Goal: Task Accomplishment & Management: Complete application form

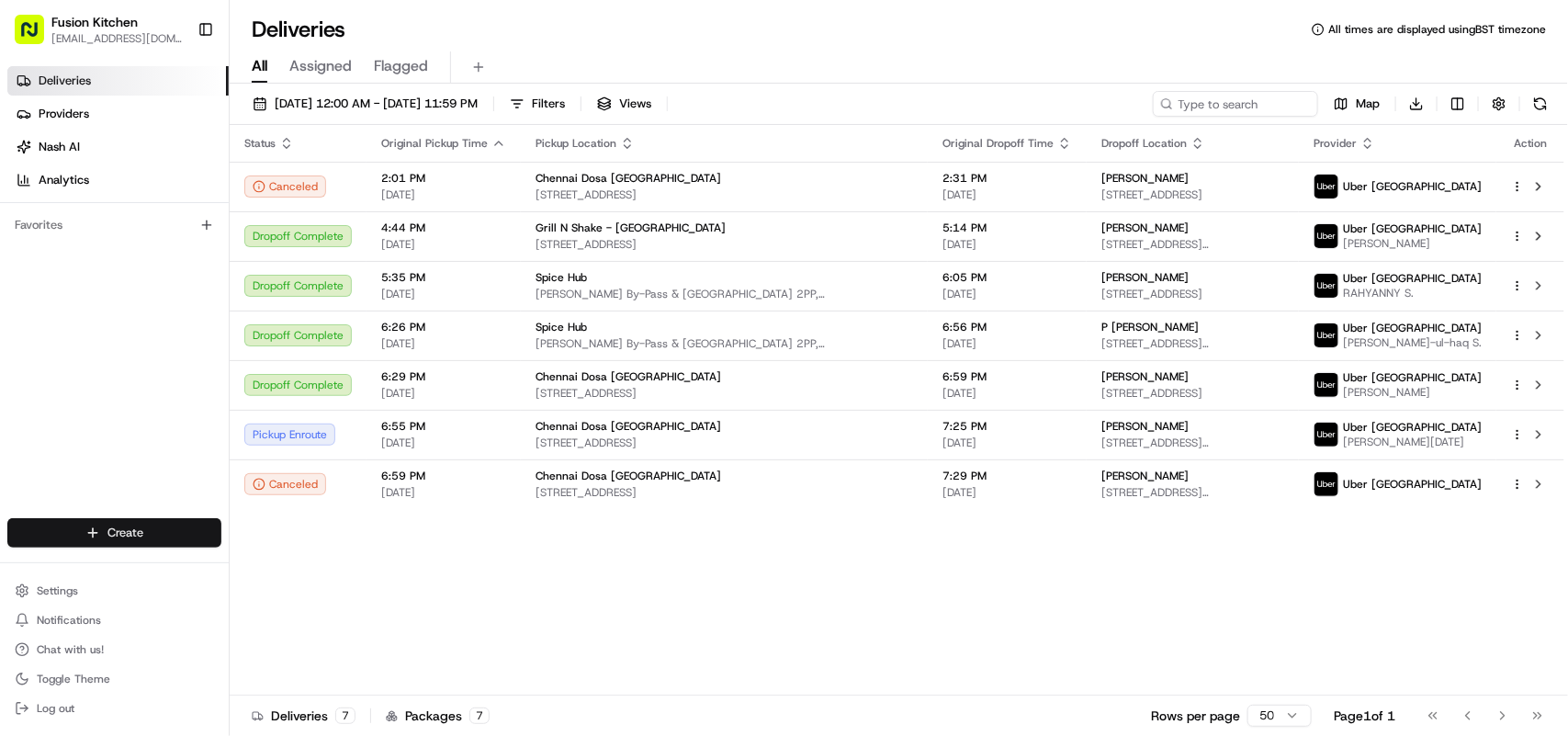
click at [124, 525] on html "Fusion Kitchen [EMAIL_ADDRESS][DOMAIN_NAME] Toggle Sidebar Deliveries Providers…" at bounding box center [784, 368] width 1568 height 736
click at [266, 562] on link "Delivery" at bounding box center [332, 568] width 205 height 33
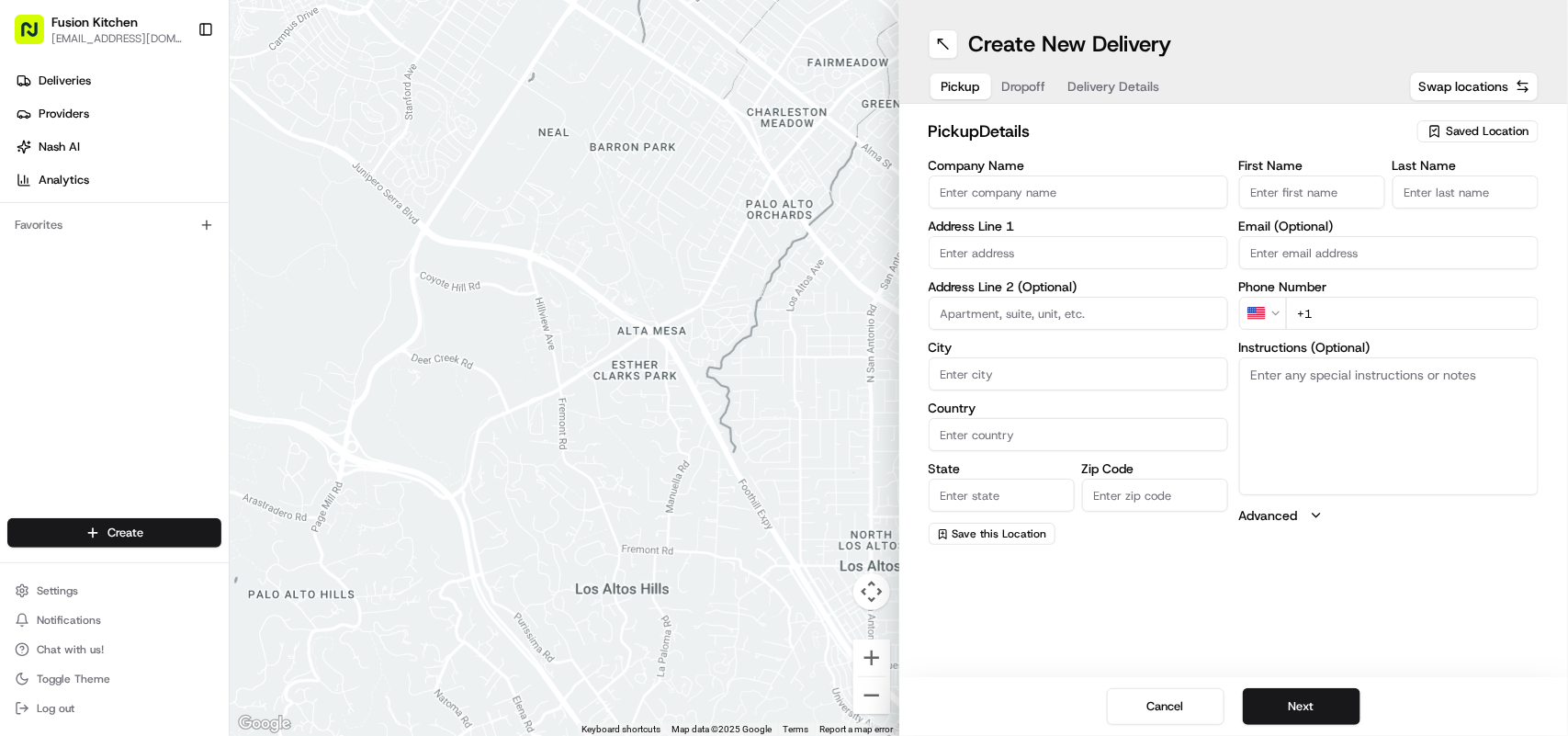
click at [1343, 447] on textarea "Instructions (Optional)" at bounding box center [1388, 426] width 300 height 138
paste textarea "[STREET_ADDRESS]."
drag, startPoint x: 1251, startPoint y: 375, endPoint x: 1331, endPoint y: 388, distance: 81.0
click at [1331, 388] on textarea "[STREET_ADDRESS]." at bounding box center [1388, 426] width 300 height 138
type textarea "[STREET_ADDRESS]."
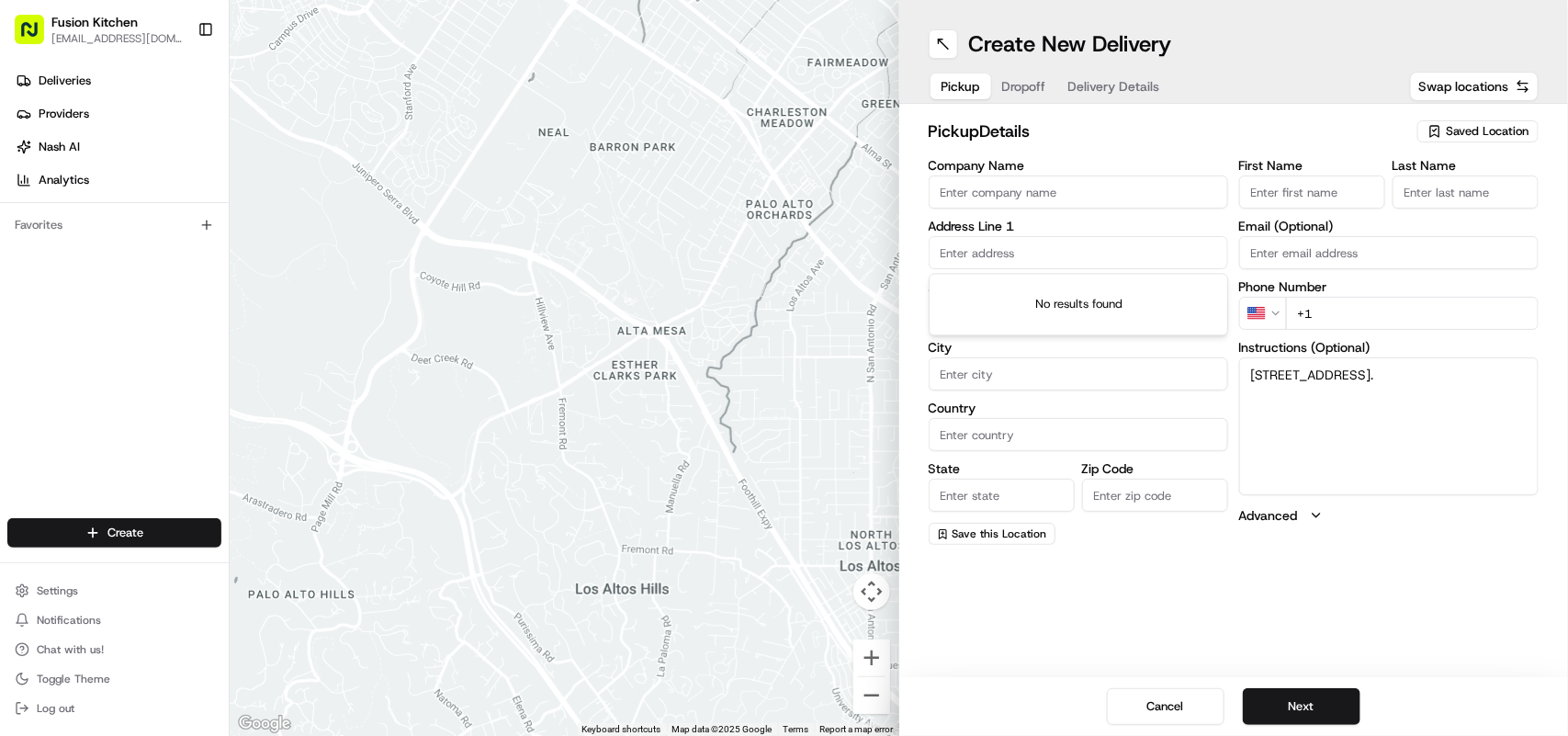
click at [1000, 254] on input "text" at bounding box center [1078, 253] width 300 height 33
paste input "[STREET_ADDRESS]."
click at [1062, 300] on div "[STREET_ADDRESS]" at bounding box center [1079, 292] width 291 height 27
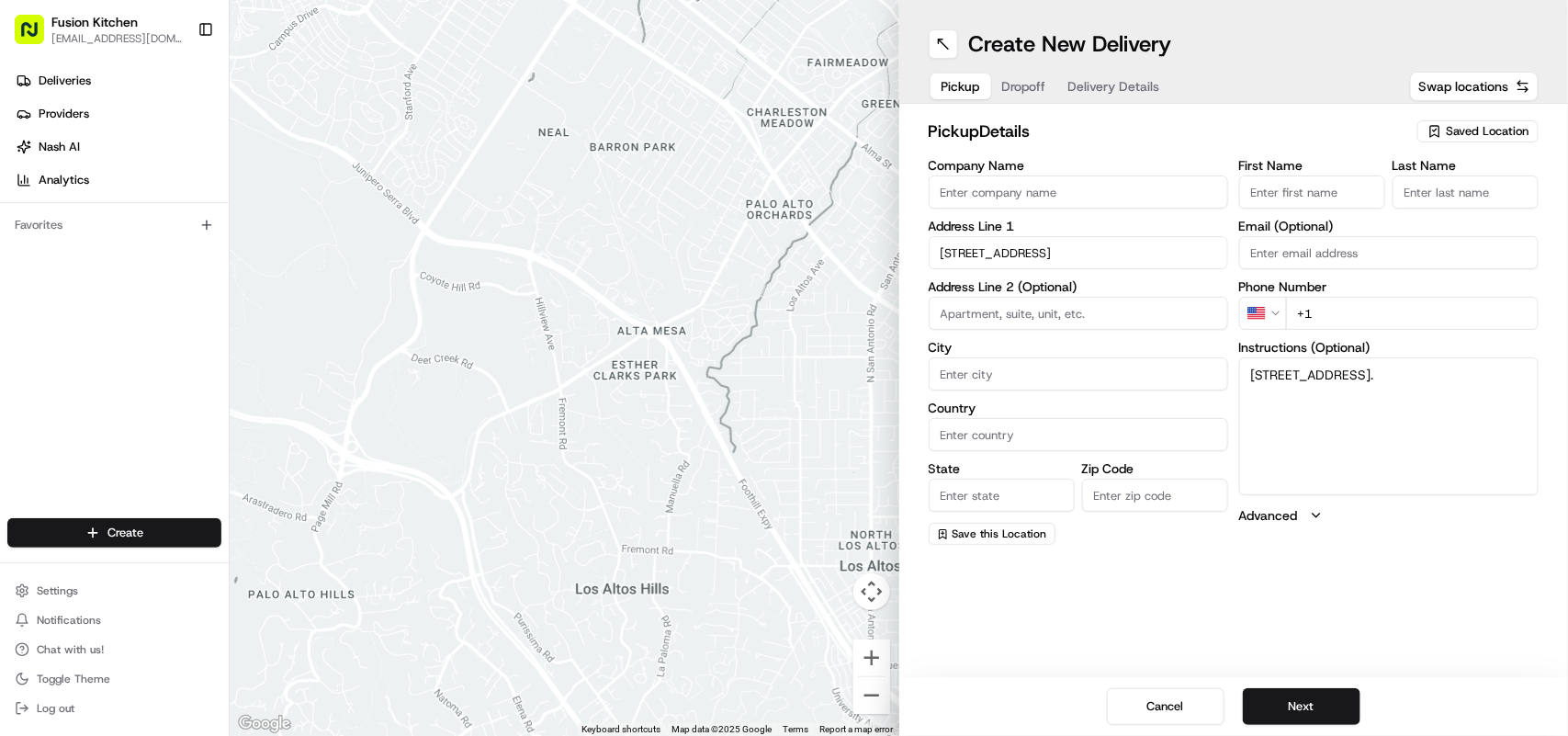
type input "[STREET_ADDRESS]"
type input "[GEOGRAPHIC_DATA]"
type input "SW17 0RN"
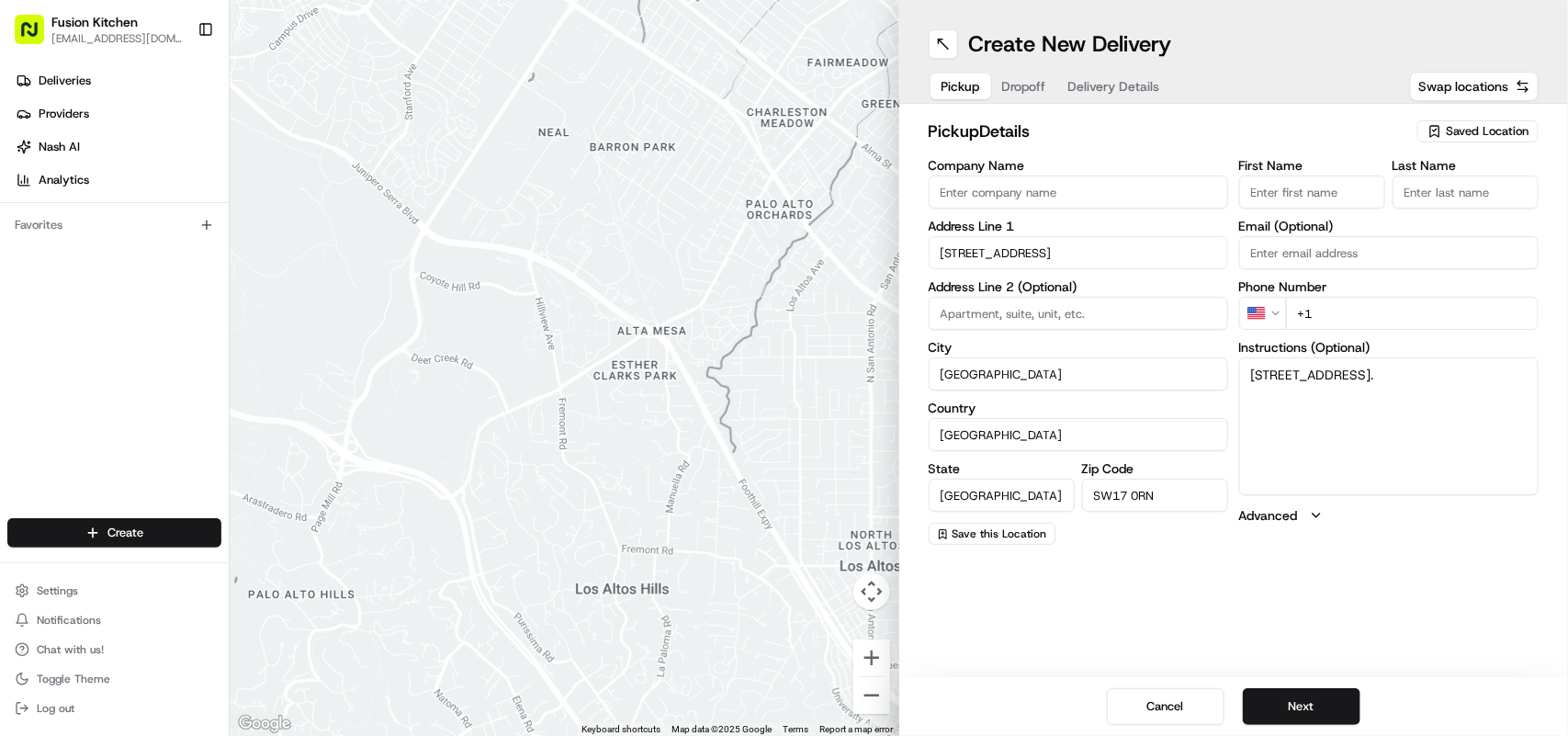
type input "[STREET_ADDRESS]"
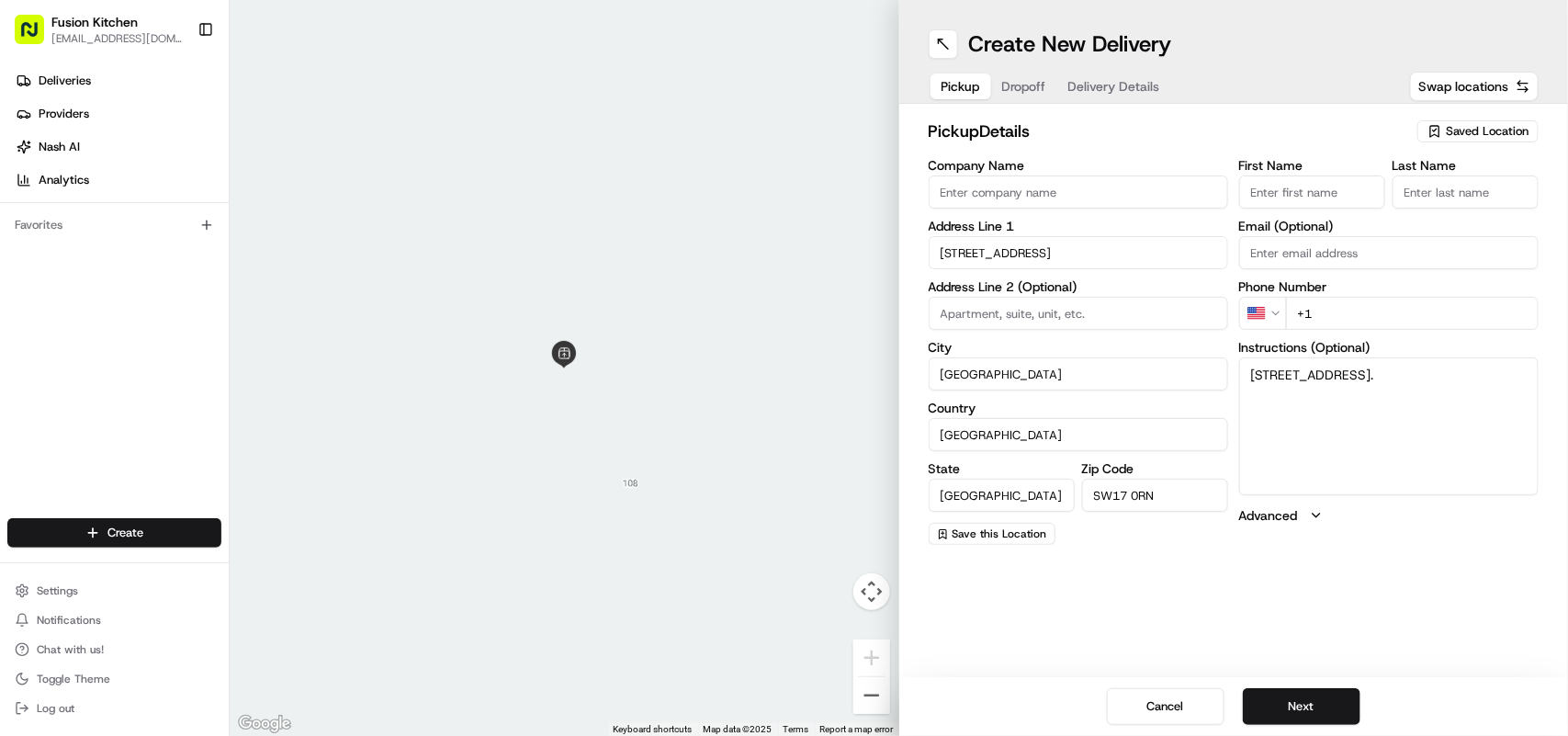
click at [1076, 184] on input "Company Name" at bounding box center [1078, 192] width 300 height 33
paste input "radhakrishnabhavan"
drag, startPoint x: 1022, startPoint y: 226, endPoint x: 997, endPoint y: 198, distance: 37.5
click at [1008, 213] on div "Company Name radhakrishnabhavan Address Line 1 [GEOGRAPHIC_DATA] Address Line 2…" at bounding box center [1078, 352] width 300 height 387
click at [1113, 218] on div "Company Name radhakrishnabhavan Address Line 1 [GEOGRAPHIC_DATA] Address Line 2…" at bounding box center [1078, 352] width 300 height 387
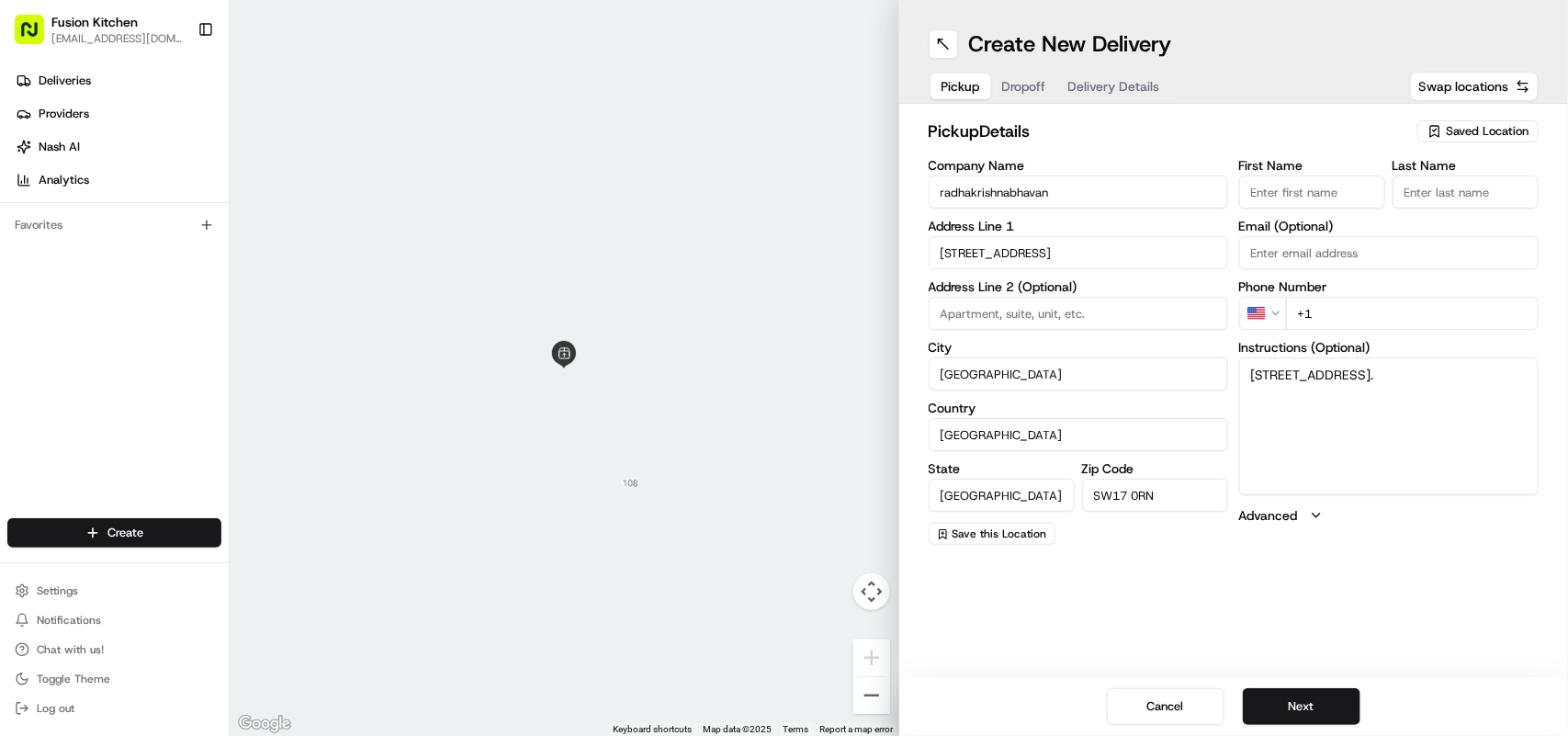
click at [970, 193] on input "radhakrishnabhavan" at bounding box center [1078, 192] width 300 height 33
click at [1013, 191] on input "[PERSON_NAME]" at bounding box center [1078, 192] width 300 height 33
type input "[PERSON_NAME]"
click at [1278, 318] on html "Fusion Kitchen [EMAIL_ADDRESS][DOMAIN_NAME] Toggle Sidebar Deliveries Providers…" at bounding box center [784, 368] width 1568 height 736
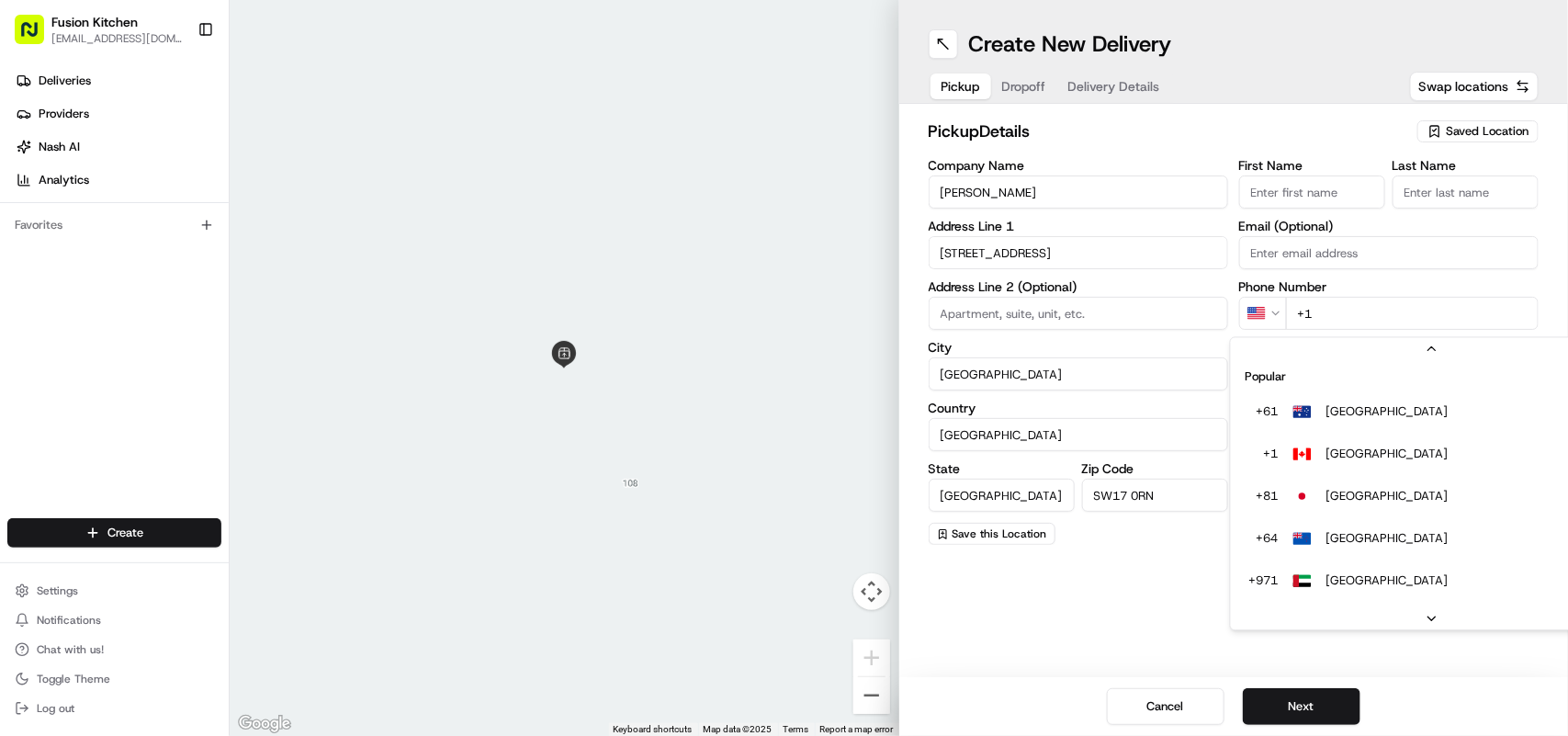
scroll to position [79, 0]
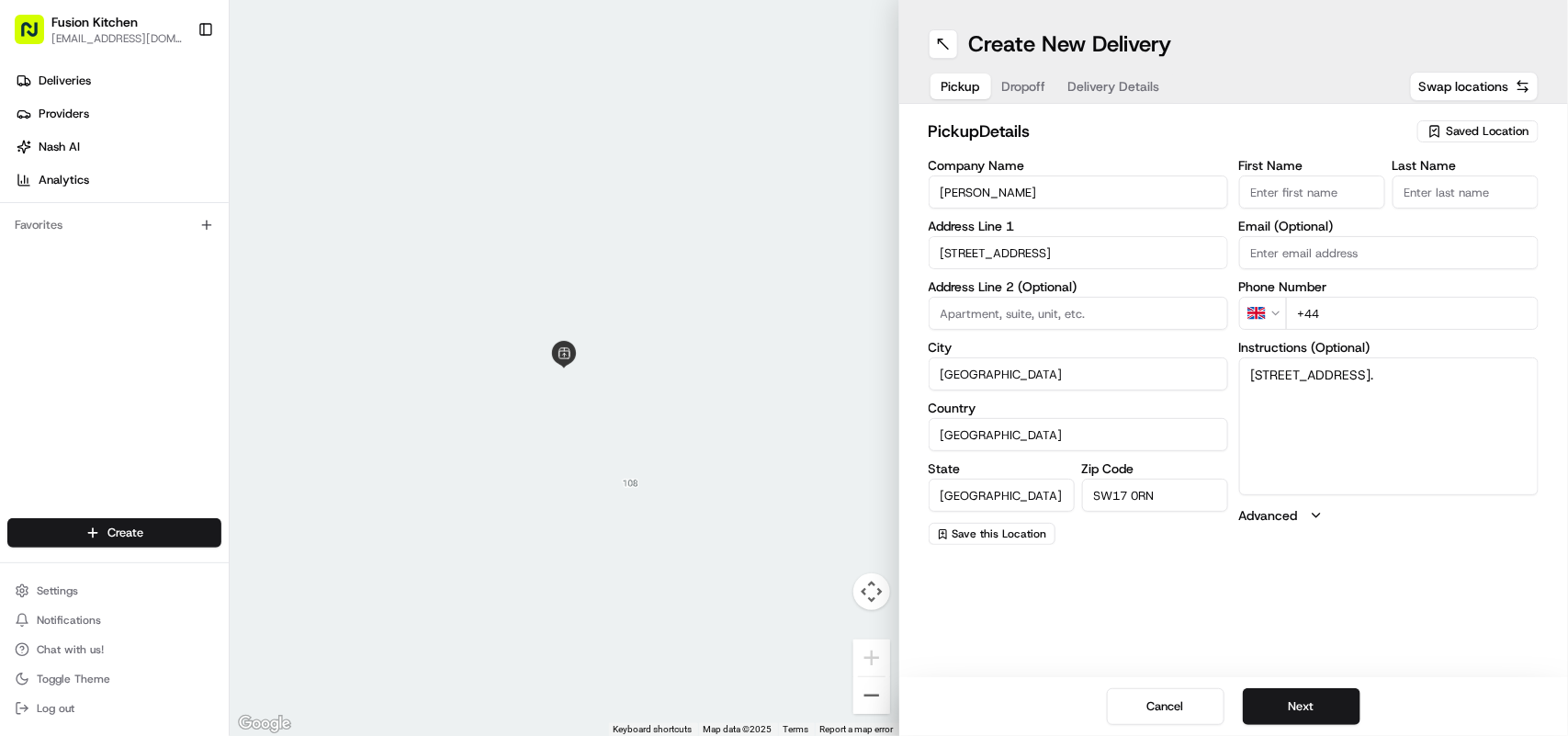
click at [1379, 306] on input "+44" at bounding box center [1412, 313] width 253 height 33
paste input "020 8682 0969"
type input "[PHONE_NUMBER]"
click at [1306, 706] on button "Next" at bounding box center [1302, 707] width 118 height 37
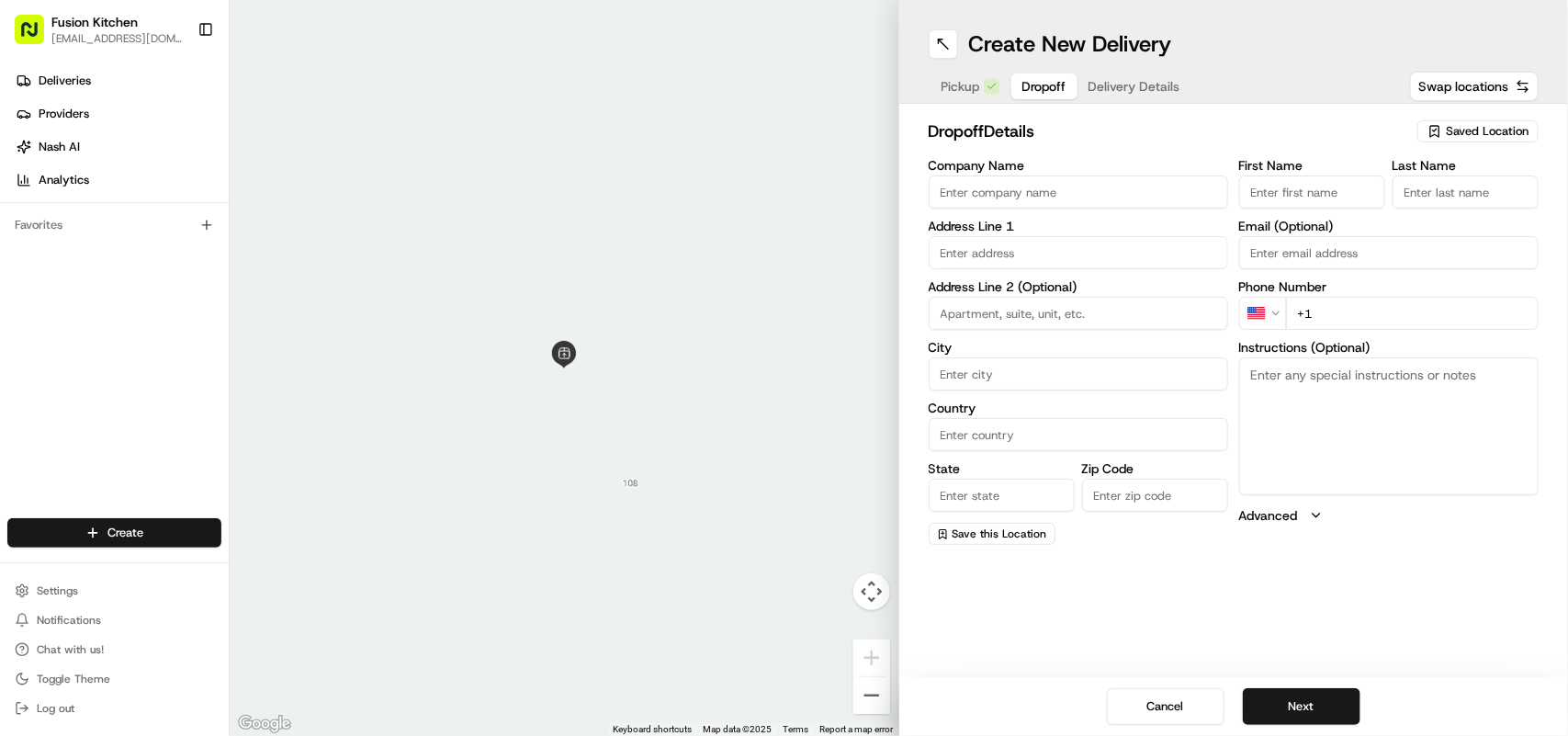
click at [1049, 189] on input "Company Name" at bounding box center [1078, 192] width 300 height 33
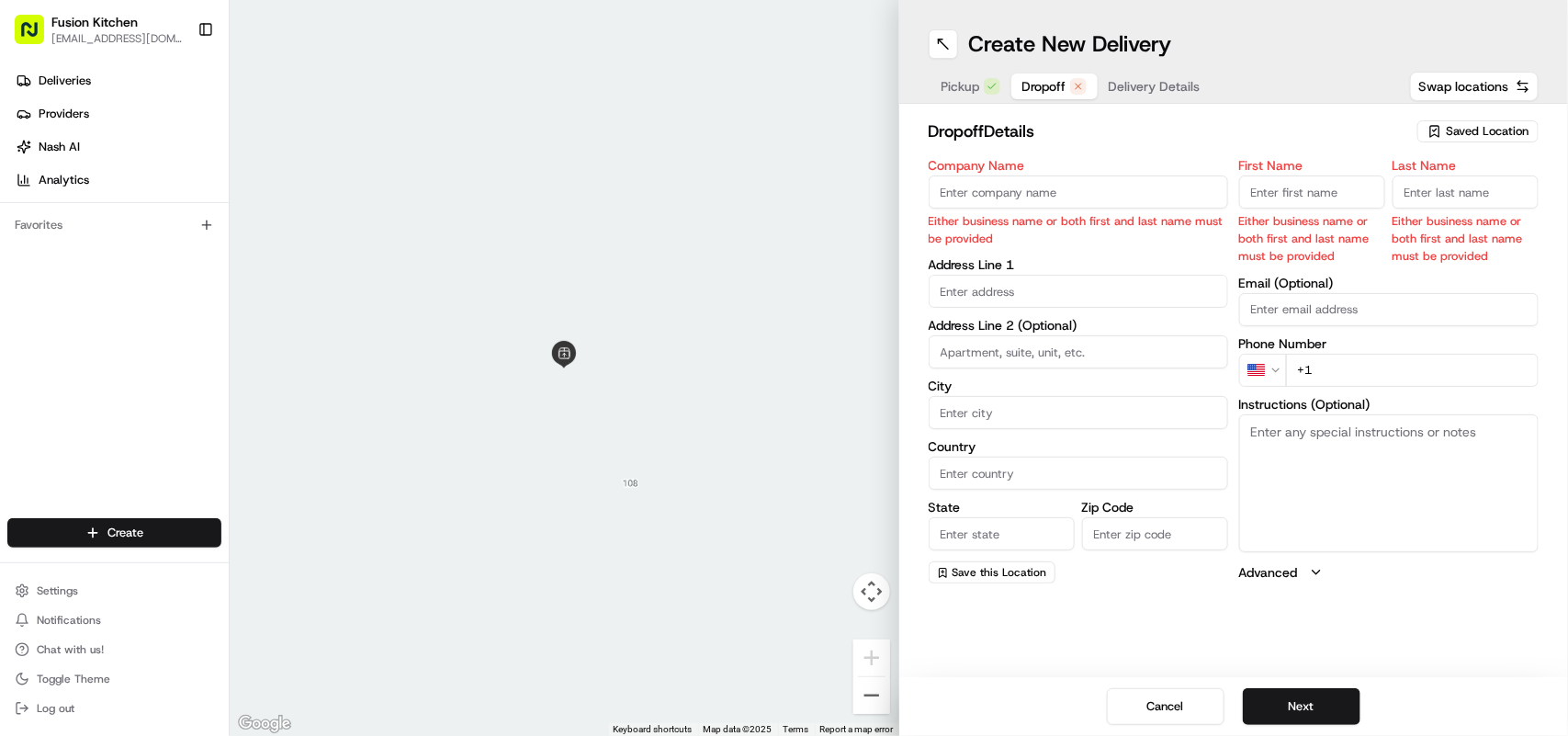
click at [1339, 482] on textarea "Instructions (Optional)" at bounding box center [1388, 483] width 300 height 138
paste textarea "[PERSON_NAME] | 074755100 [STREET_ADDRESS]"
drag, startPoint x: 1369, startPoint y: 485, endPoint x: 1223, endPoint y: 457, distance: 148.7
click at [1223, 457] on div "Company Name Either business name or both first and last name must be provided …" at bounding box center [1234, 371] width 611 height 425
type textarea "[PERSON_NAME] | 074755100 [STREET_ADDRESS]"
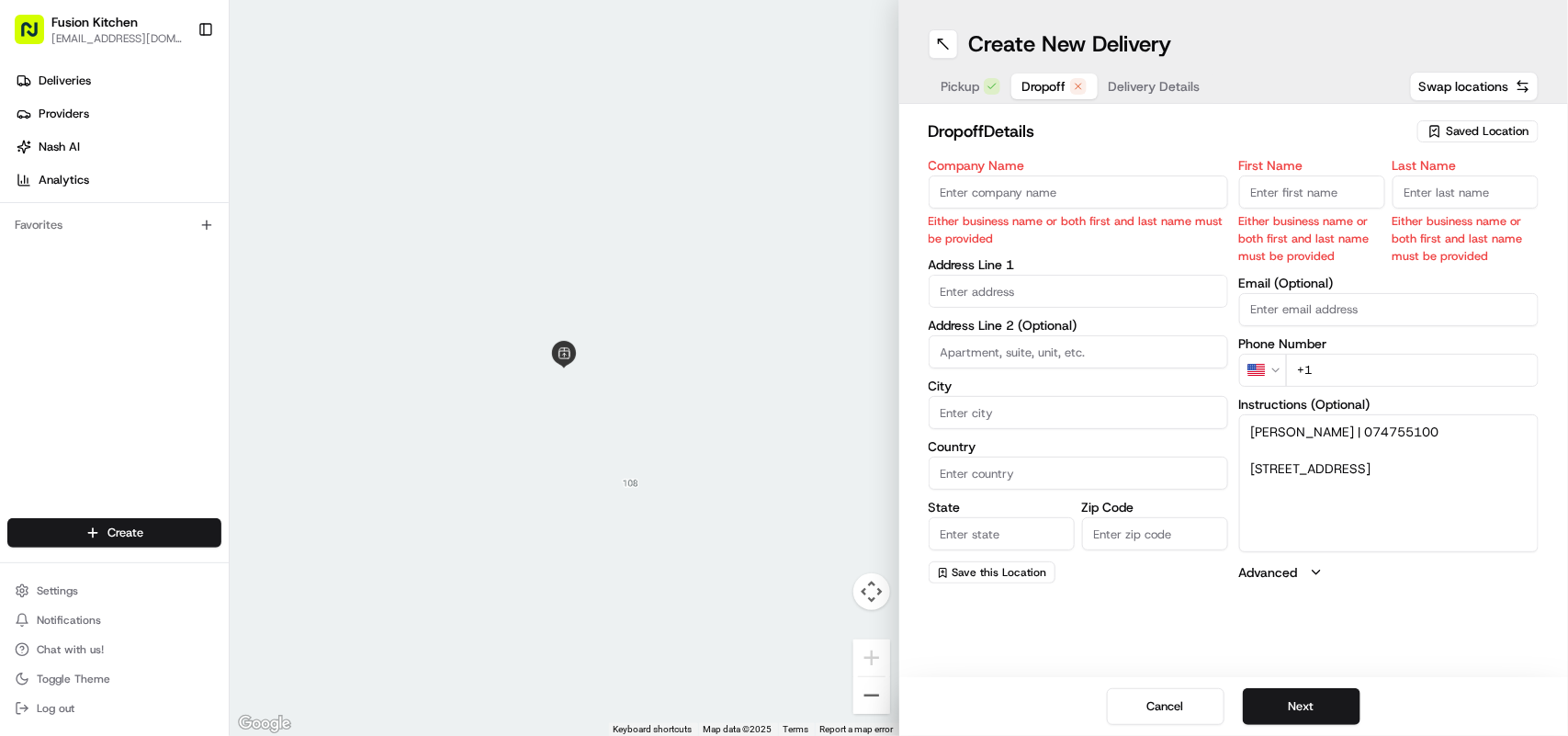
click at [958, 406] on input "City" at bounding box center [1078, 413] width 300 height 33
click at [989, 281] on input "text" at bounding box center [1078, 292] width 300 height 33
paste input "[STREET_ADDRESS]"
click at [1092, 332] on div "[STREET_ADDRESS]" at bounding box center [1079, 331] width 291 height 27
type input "[STREET_ADDRESS]"
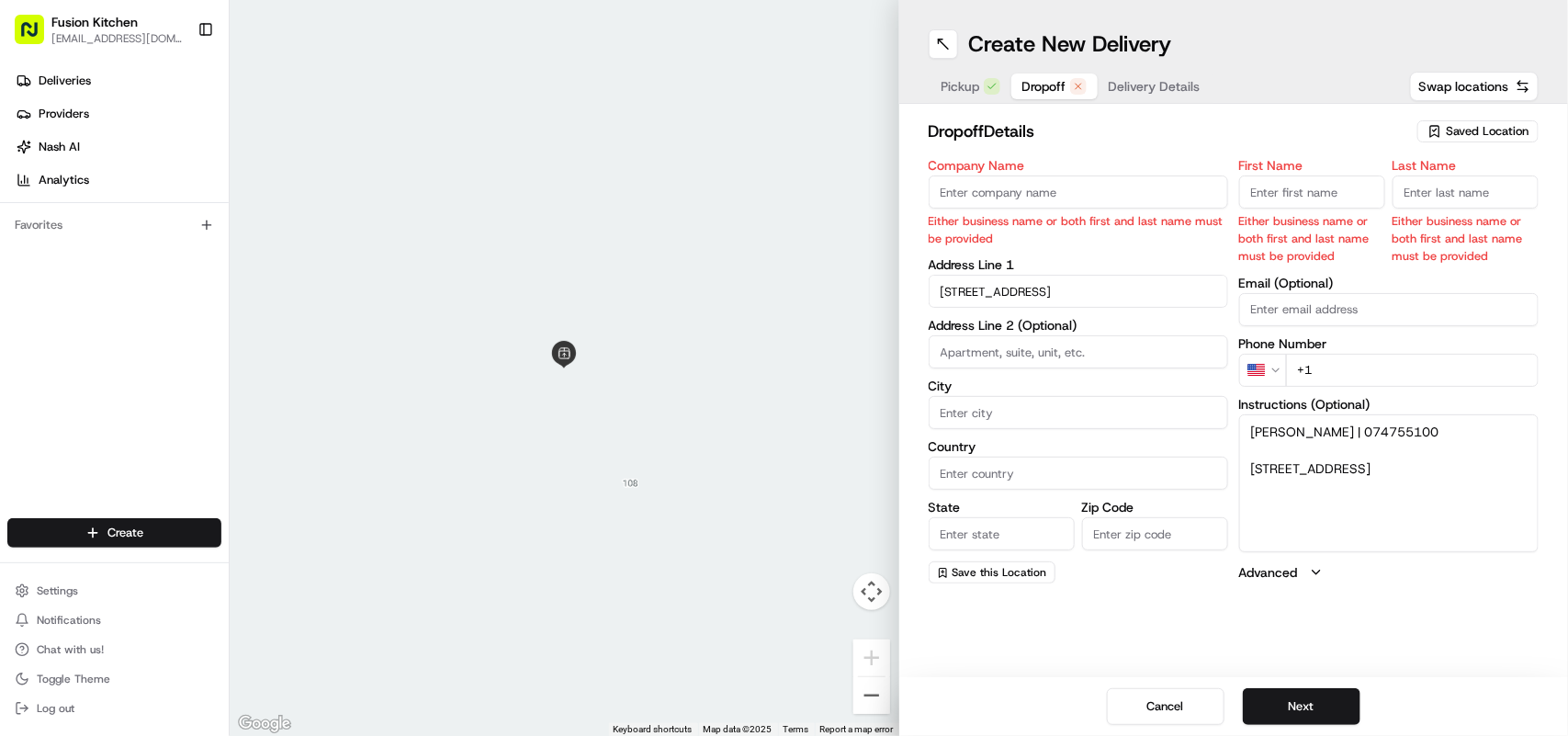
type input "[GEOGRAPHIC_DATA]"
type input "SW4 9NB"
type input "[STREET_ADDRESS]"
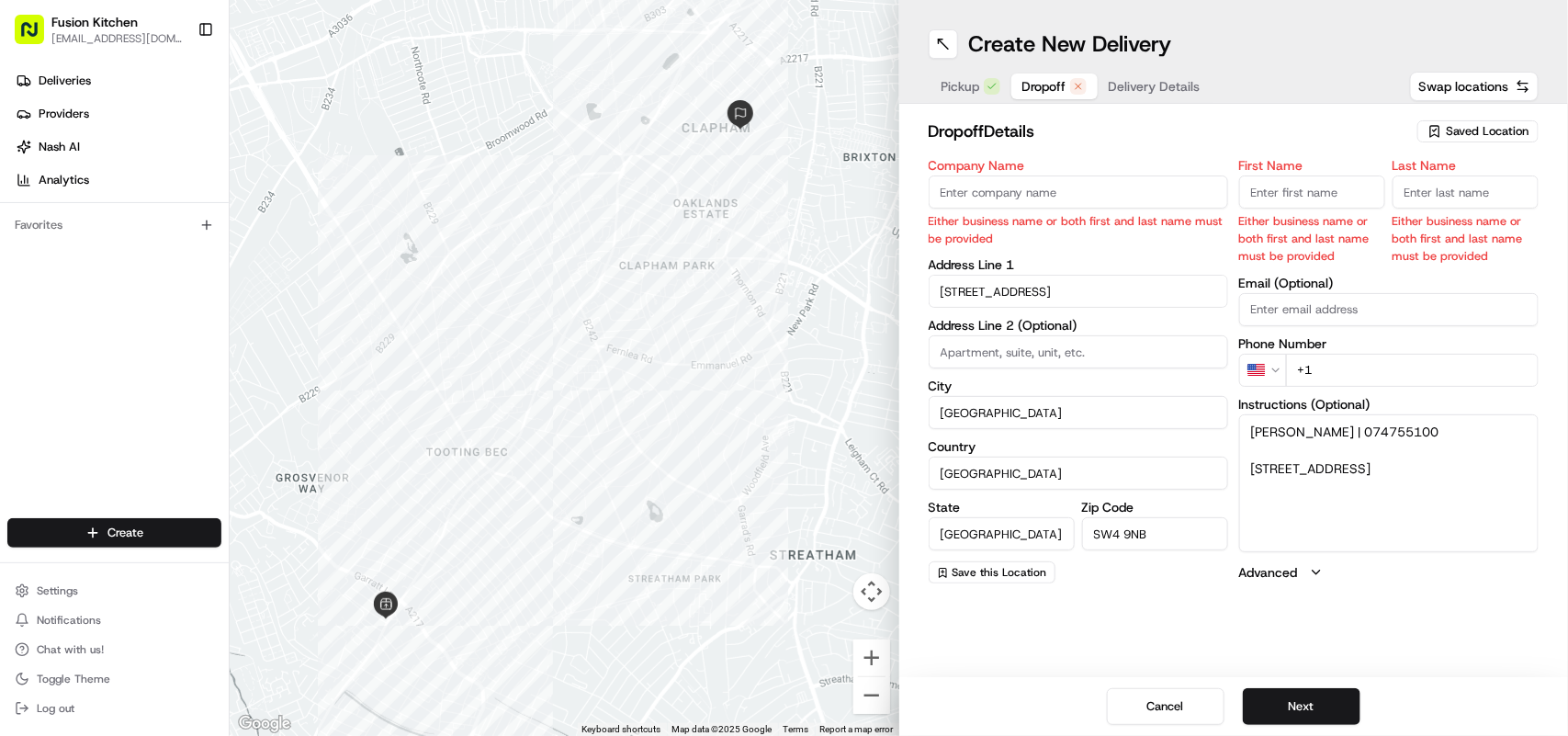
click at [958, 84] on span "Pickup" at bounding box center [961, 86] width 39 height 19
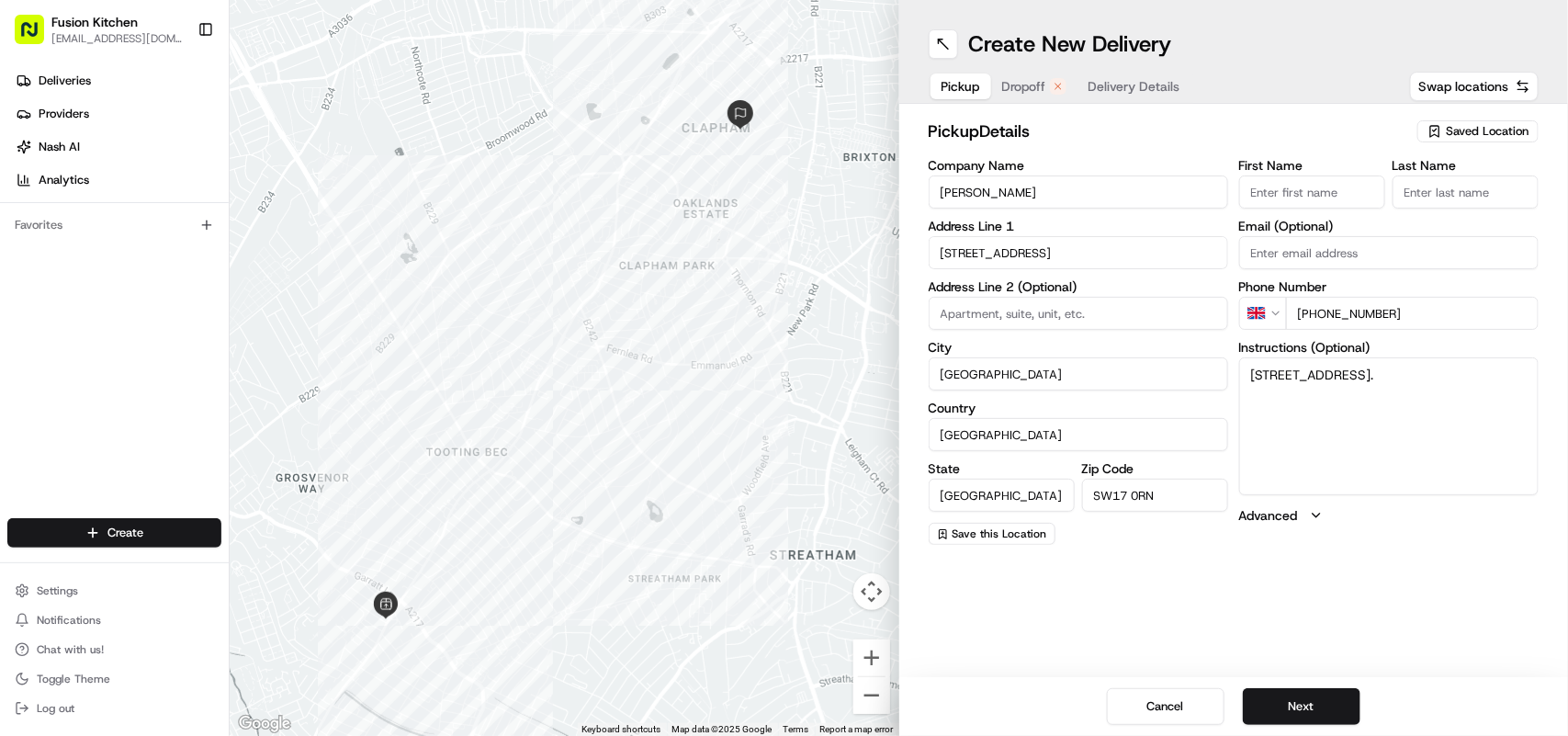
drag, startPoint x: 1438, startPoint y: 309, endPoint x: 1325, endPoint y: 312, distance: 113.0
click at [1325, 312] on input "[PHONE_NUMBER]" at bounding box center [1412, 313] width 253 height 33
click at [1022, 88] on span "Dropoff" at bounding box center [1024, 86] width 44 height 19
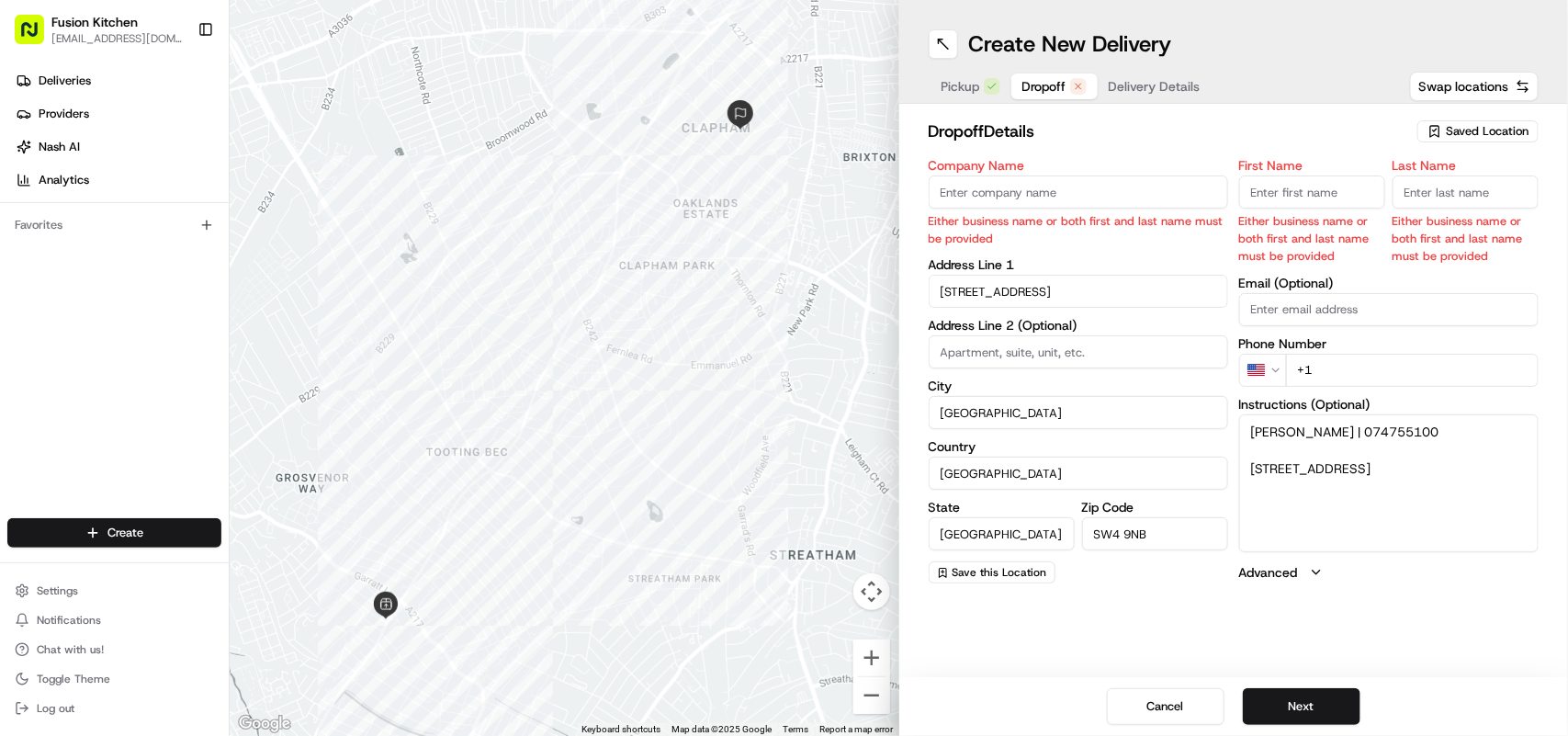
click at [1277, 371] on html "Fusion Kitchen [EMAIL_ADDRESS][DOMAIN_NAME] Toggle Sidebar Deliveries Providers…" at bounding box center [784, 368] width 1568 height 736
click at [1410, 373] on input "+44" at bounding box center [1412, 371] width 253 height 33
paste input "20 8682 0969"
type input "[PHONE_NUMBER]"
drag, startPoint x: 1343, startPoint y: 430, endPoint x: 1305, endPoint y: 424, distance: 38.5
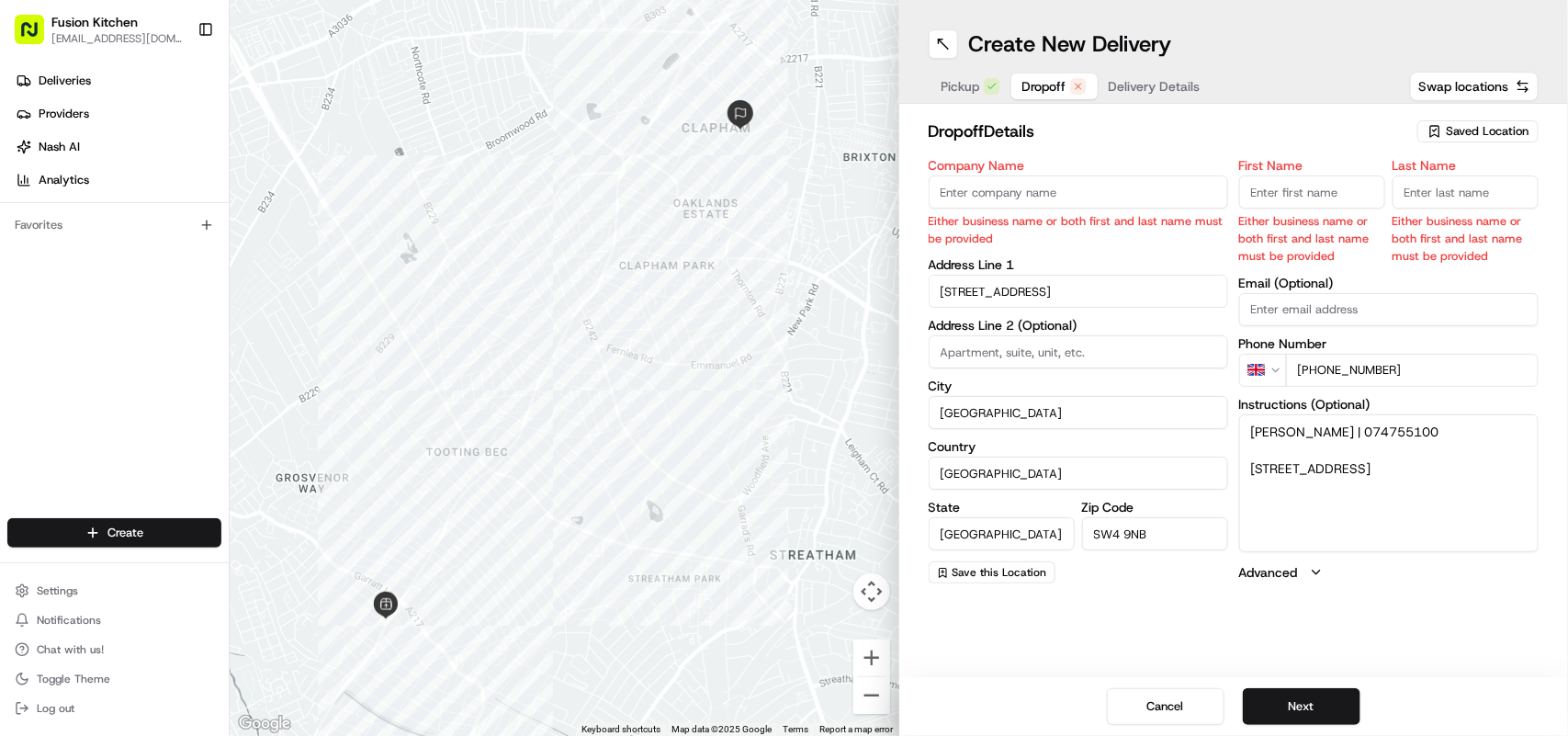
click at [1305, 424] on textarea "[PERSON_NAME] | 074755100 [STREET_ADDRESS]" at bounding box center [1388, 483] width 300 height 138
click at [1441, 199] on input "Last Name" at bounding box center [1467, 192] width 146 height 33
paste input "[PERSON_NAME]"
type input "[PERSON_NAME]"
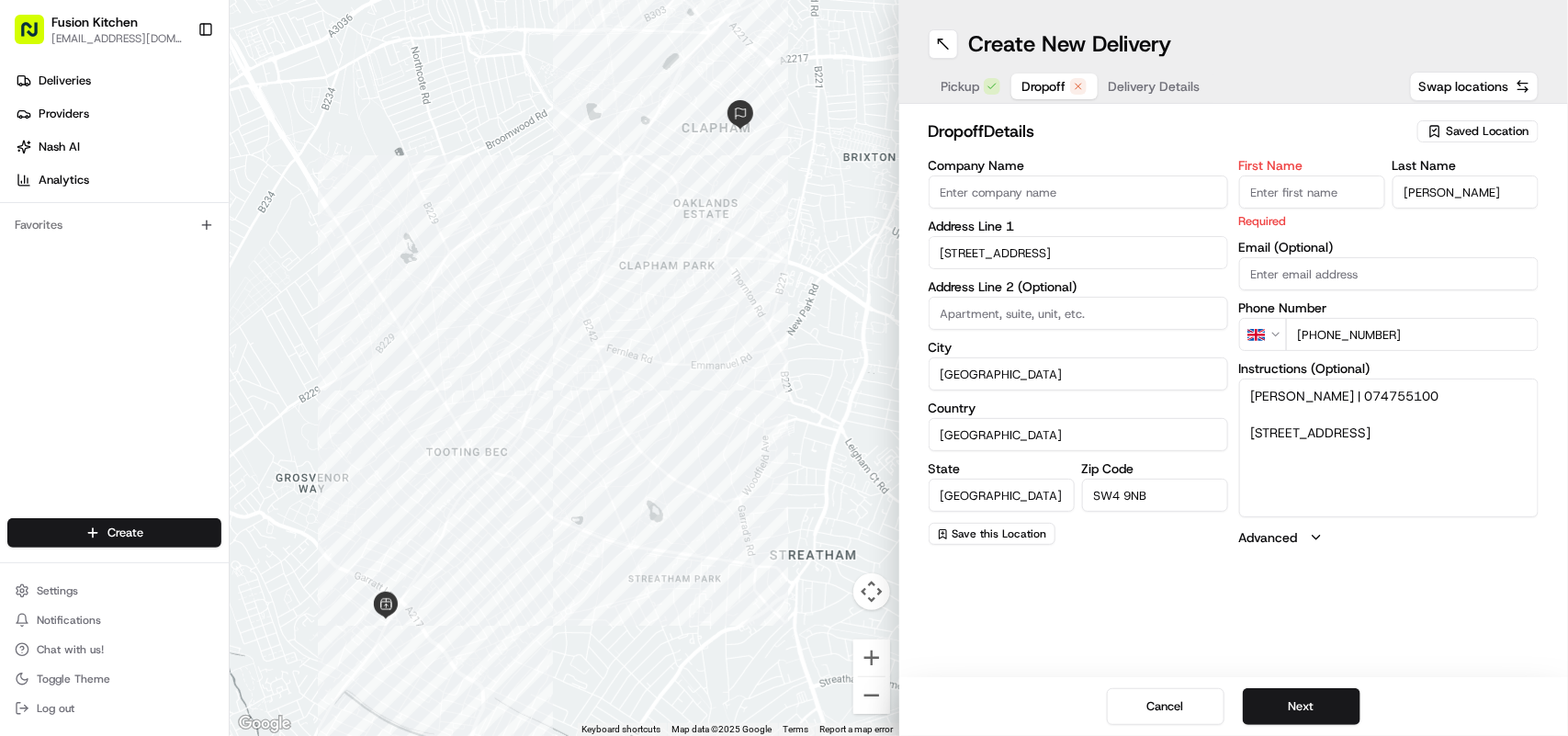
drag, startPoint x: 1297, startPoint y: 429, endPoint x: 1256, endPoint y: 429, distance: 41.0
click at [1256, 429] on textarea "[PERSON_NAME] | 074755100 [STREET_ADDRESS]" at bounding box center [1388, 447] width 300 height 138
click at [1311, 410] on textarea "[PERSON_NAME] | 074755100 [STREET_ADDRESS]" at bounding box center [1388, 447] width 300 height 138
drag, startPoint x: 1300, startPoint y: 393, endPoint x: 1246, endPoint y: 395, distance: 54.0
click at [1246, 395] on textarea "[PERSON_NAME] | 074755100 [STREET_ADDRESS]" at bounding box center [1388, 447] width 300 height 138
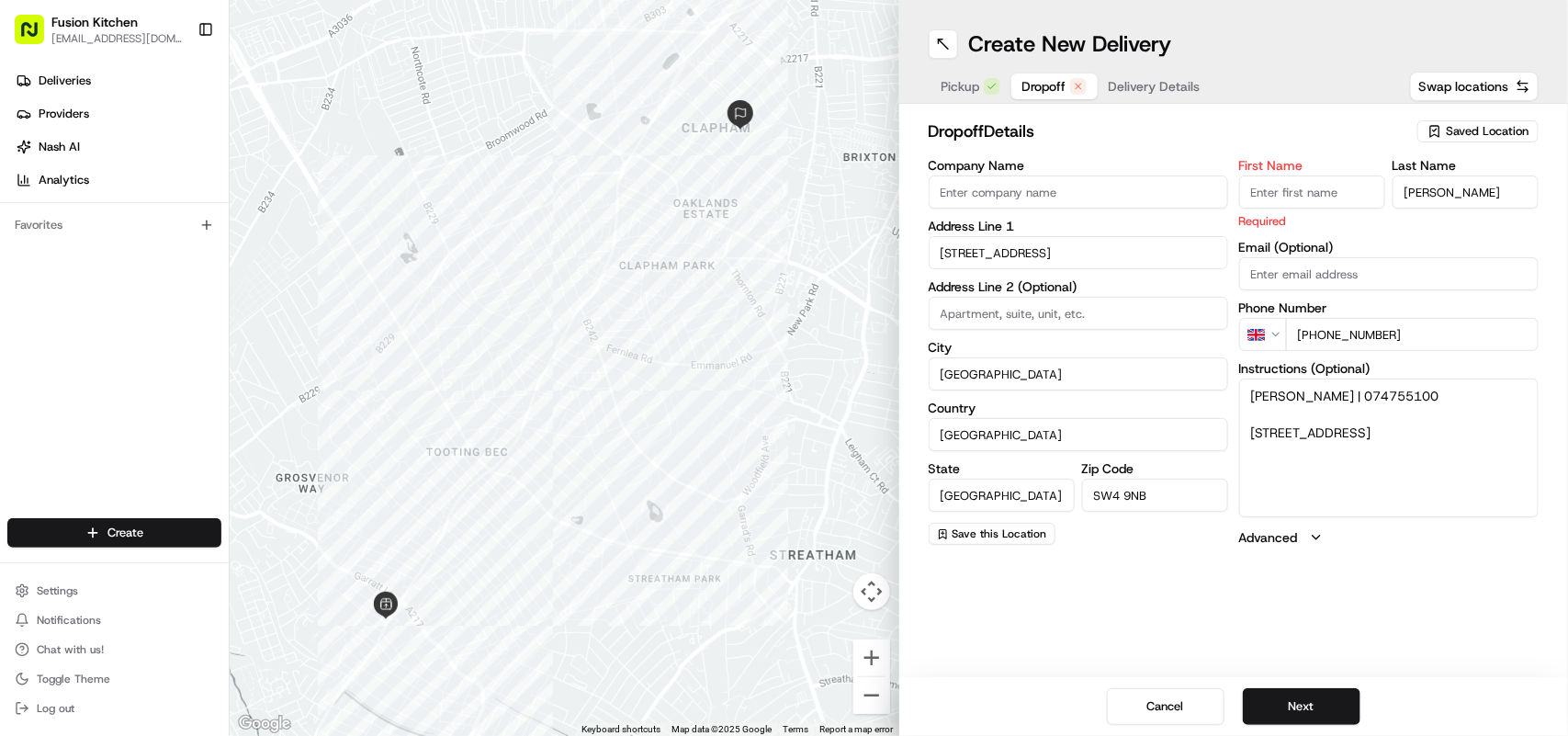
click at [1287, 190] on input "First Name" at bounding box center [1312, 192] width 146 height 33
paste input "[PERSON_NAME]"
type input "[PERSON_NAME]"
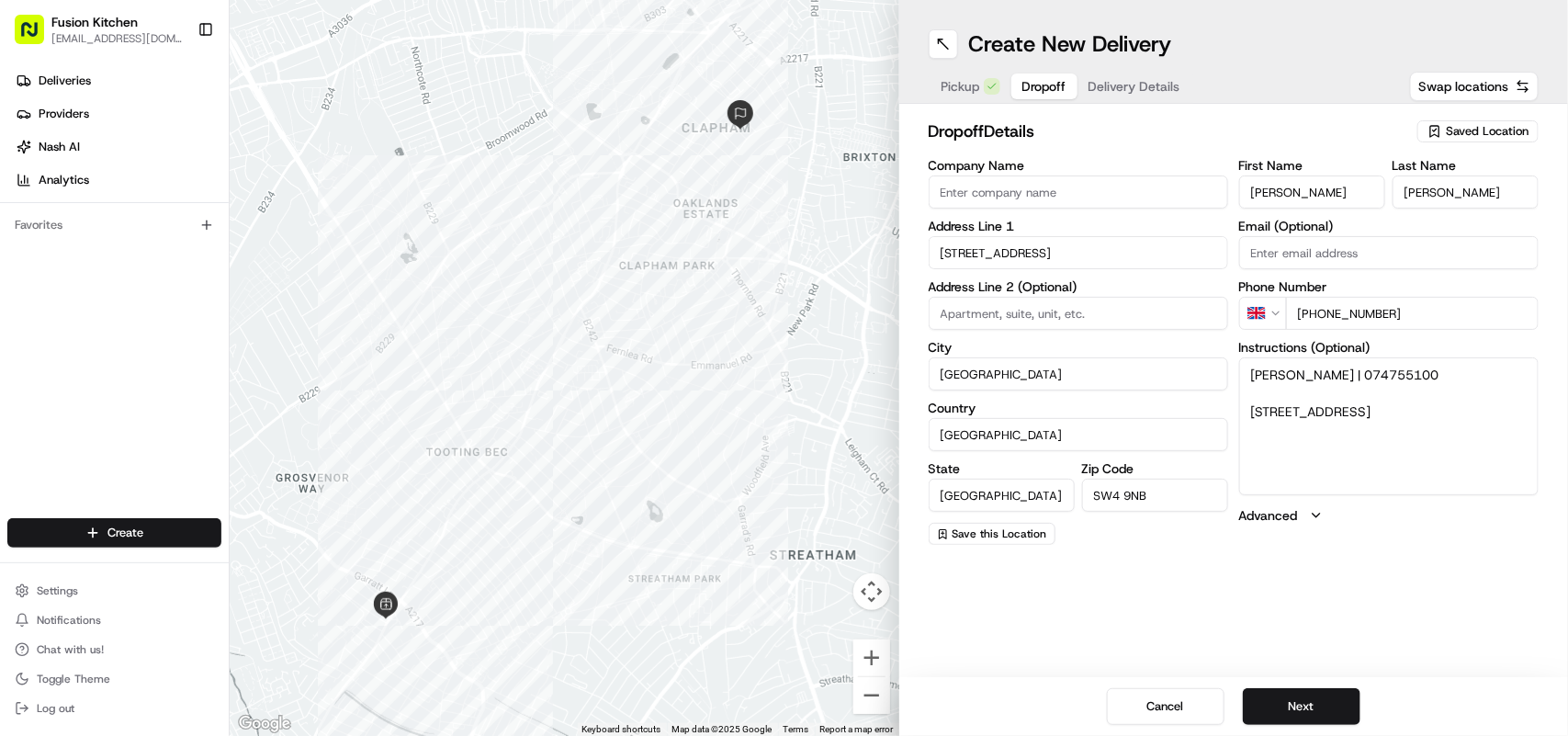
click at [1427, 462] on textarea "[PERSON_NAME] | 074755100 [STREET_ADDRESS]" at bounding box center [1388, 426] width 300 height 138
drag, startPoint x: 1412, startPoint y: 448, endPoint x: 1251, endPoint y: 375, distance: 176.8
click at [1251, 375] on textarea "[PERSON_NAME] | 074755100 [STREET_ADDRESS]" at bounding box center [1388, 426] width 300 height 138
click at [1429, 433] on textarea "[PERSON_NAME] | 074755100 [STREET_ADDRESS]" at bounding box center [1388, 426] width 300 height 138
drag, startPoint x: 1364, startPoint y: 420, endPoint x: 1201, endPoint y: 374, distance: 169.4
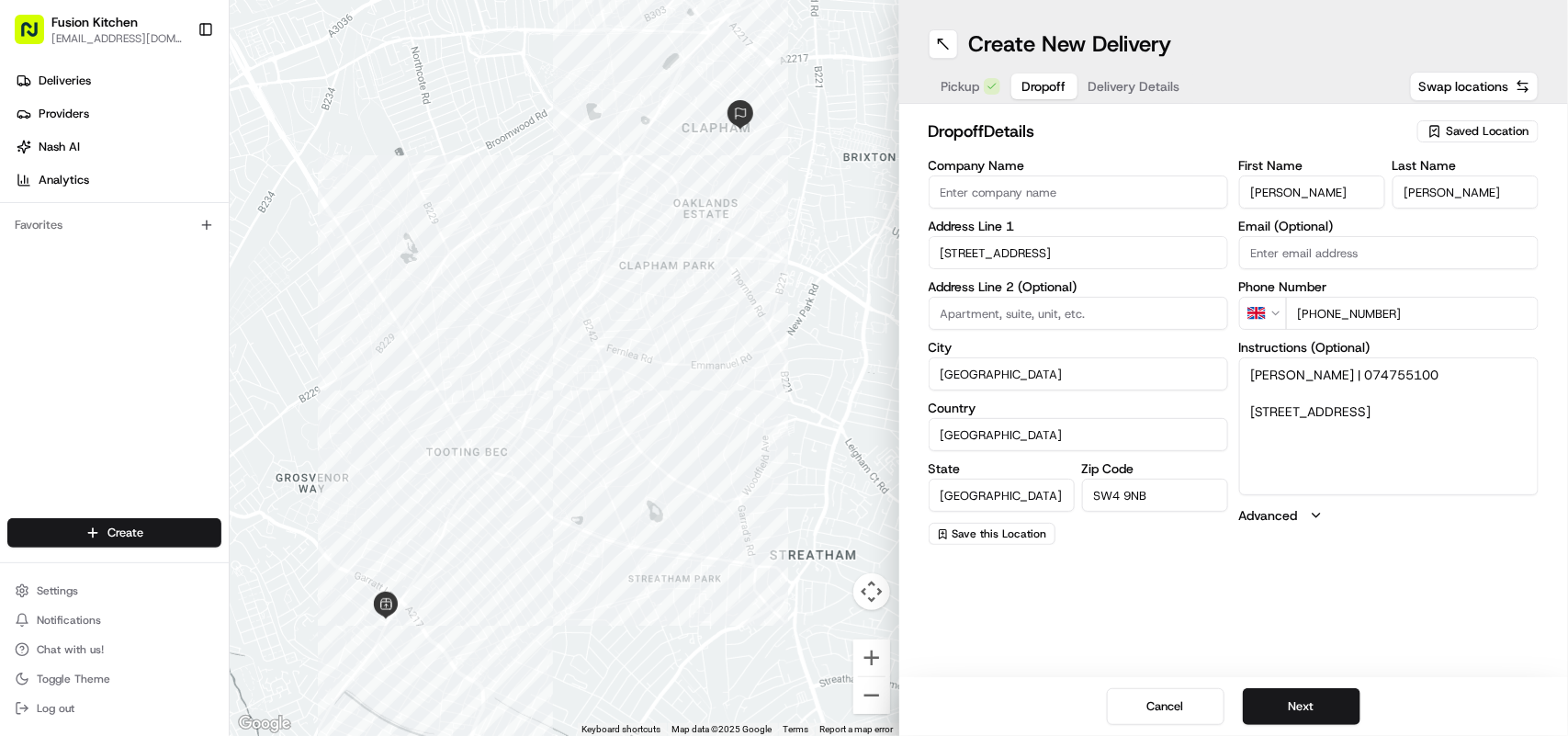
click at [1201, 374] on div "Company Name Address Line [STREET_ADDRESS] Address Line 2 (Optional) [GEOGRAPHI…" at bounding box center [1234, 352] width 611 height 387
click at [1324, 317] on input "[PHONE_NUMBER]" at bounding box center [1412, 313] width 253 height 33
click at [1337, 390] on textarea "Instructions (Optional)" at bounding box center [1388, 426] width 300 height 138
click at [1307, 706] on button "Next" at bounding box center [1302, 707] width 118 height 37
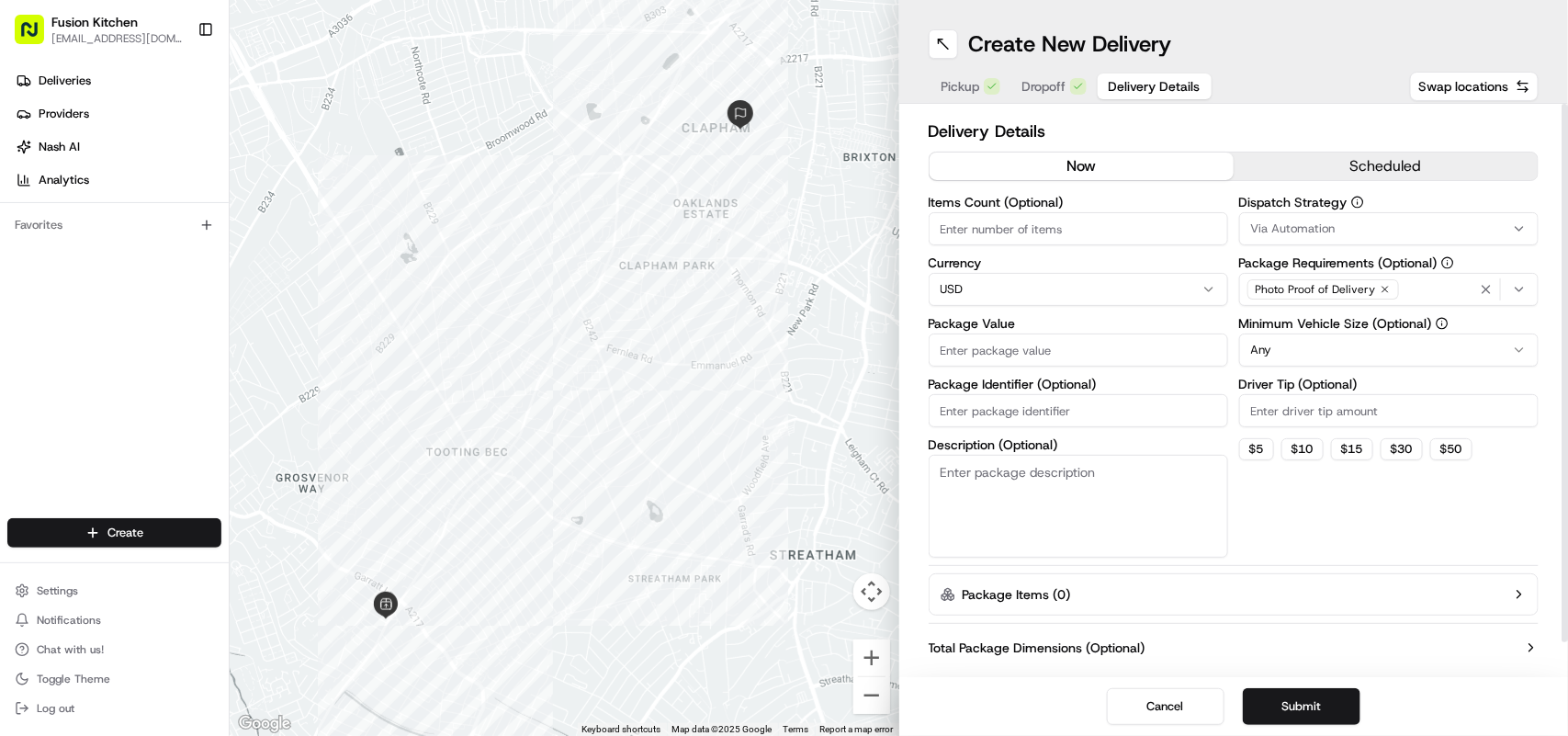
click at [1096, 306] on div "Currency USD" at bounding box center [1078, 281] width 300 height 50
click at [1081, 350] on input "Package Value" at bounding box center [1078, 350] width 300 height 33
paste input "40.31"
type input "40.31"
click at [1307, 704] on button "Submit" at bounding box center [1302, 707] width 118 height 37
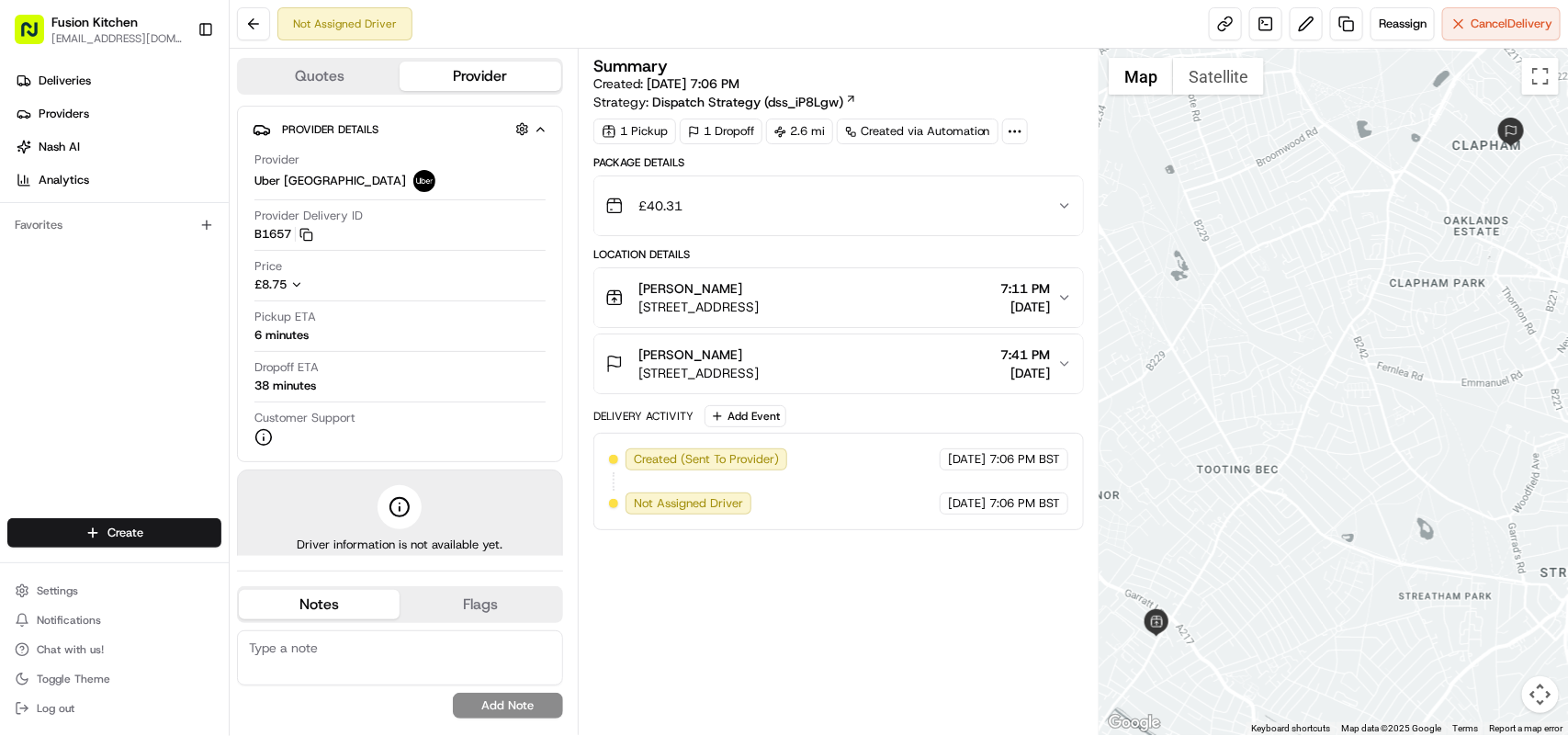
click at [759, 365] on span "[STREET_ADDRESS]" at bounding box center [698, 373] width 120 height 19
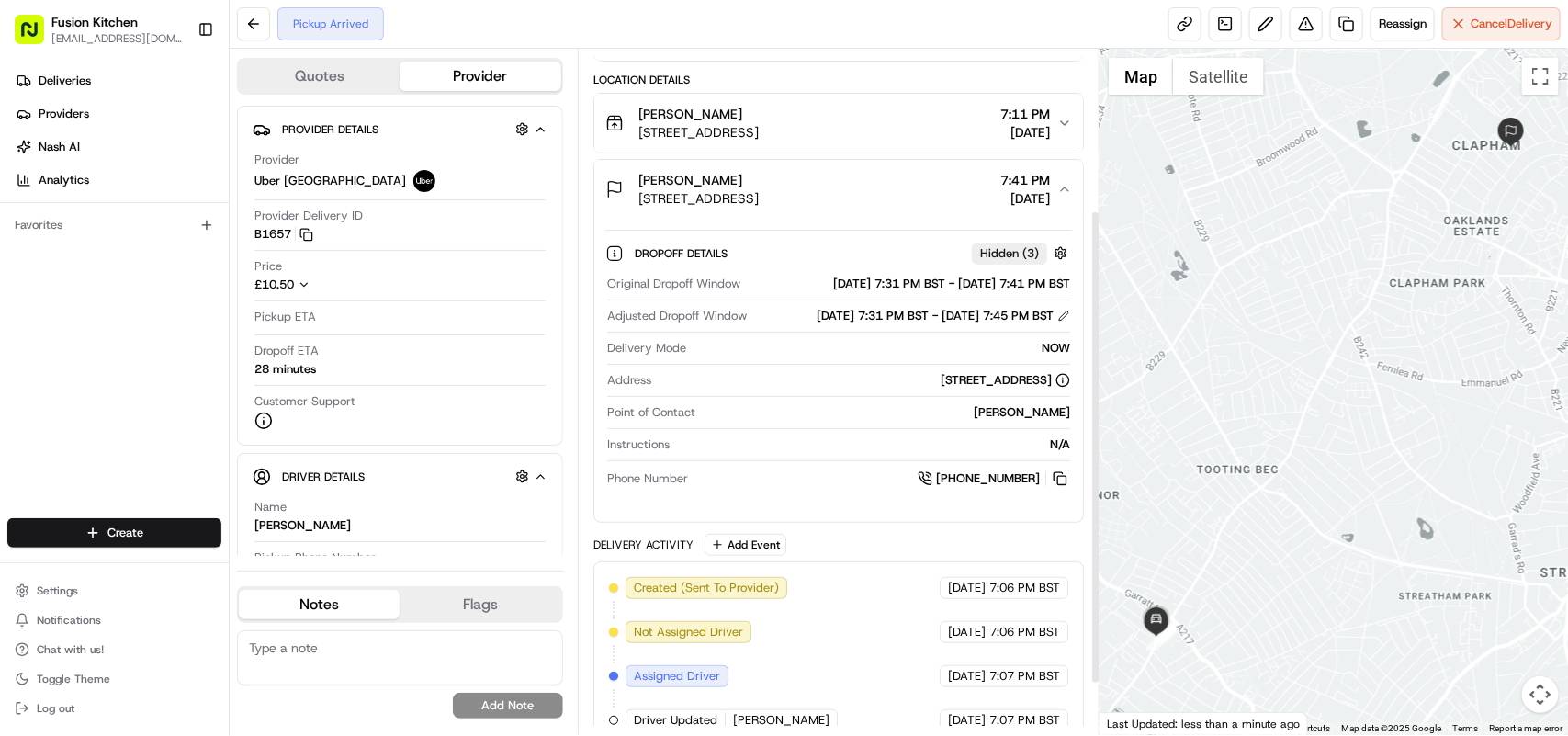
scroll to position [306, 0]
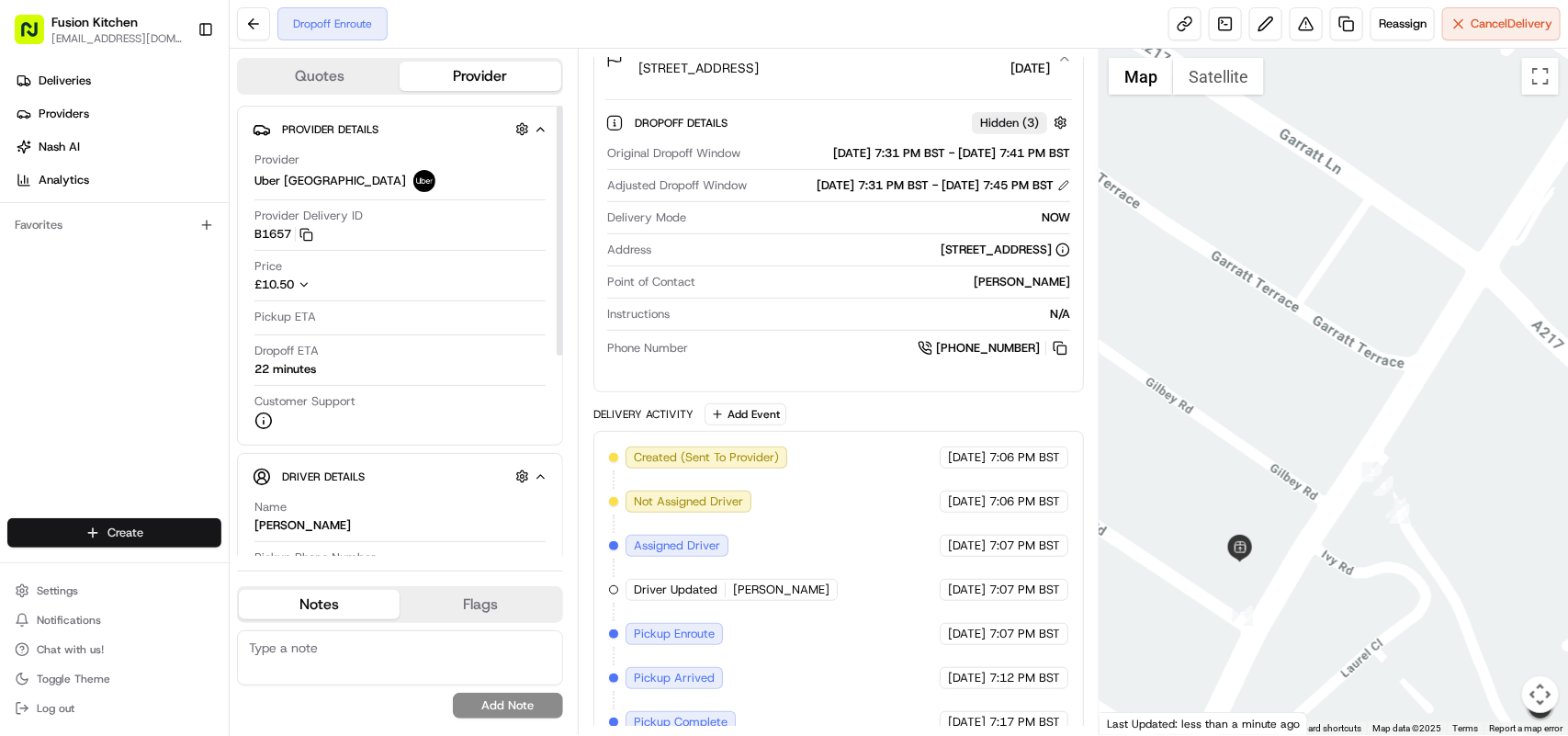
click at [99, 530] on html "Fusion Kitchen [EMAIL_ADDRESS][DOMAIN_NAME] Toggle Sidebar Deliveries Providers…" at bounding box center [784, 368] width 1568 height 736
click at [292, 565] on link "Delivery" at bounding box center [332, 568] width 205 height 33
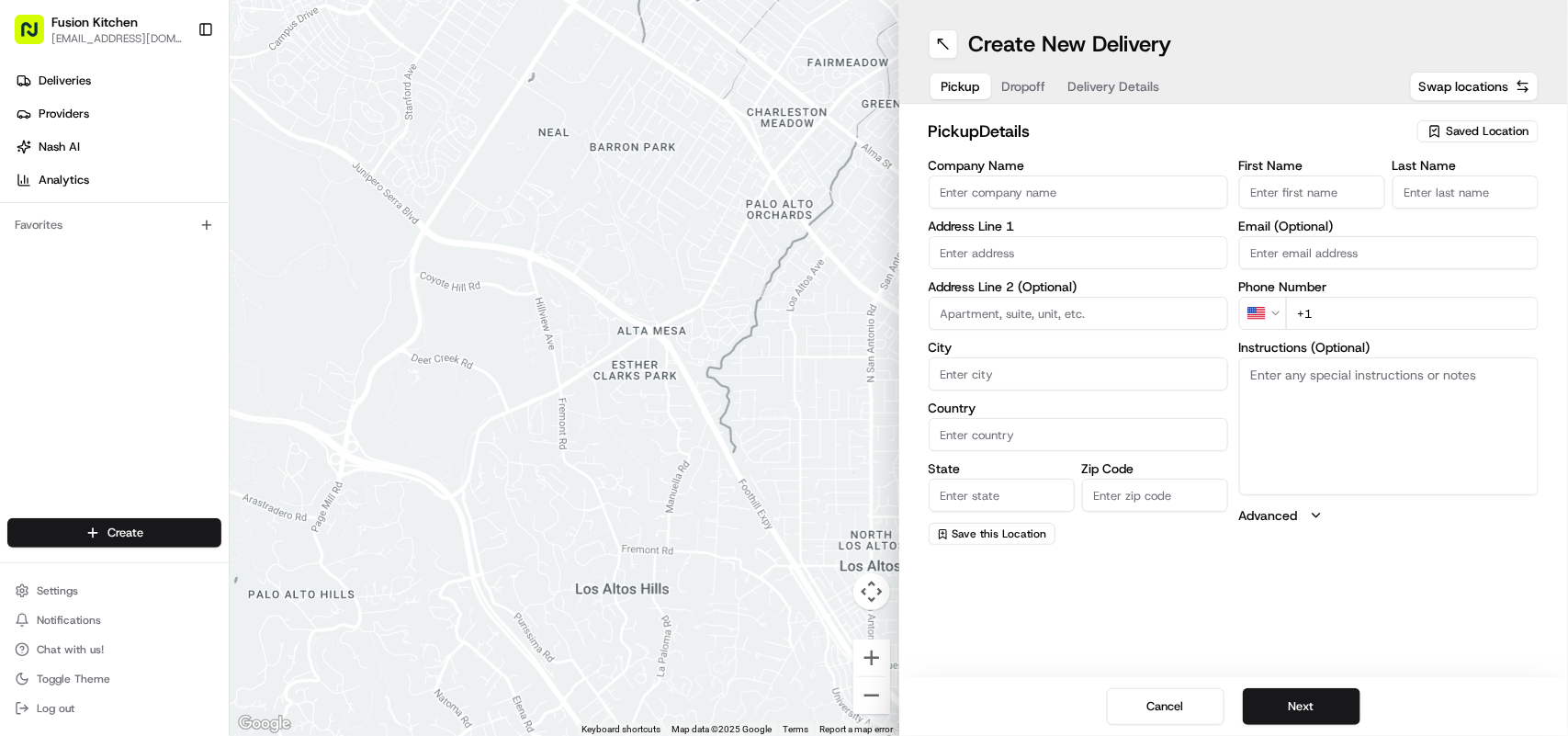
click at [967, 199] on input "Company Name" at bounding box center [1078, 192] width 300 height 33
paste input "Mumbai Metro Bar"
type input "Mumbai Metro Bar"
click at [1275, 395] on textarea "Instructions (Optional)" at bounding box center [1388, 426] width 300 height 138
click at [1269, 312] on html "Fusion Kitchen [EMAIL_ADDRESS][DOMAIN_NAME] Toggle Sidebar Deliveries Providers…" at bounding box center [784, 368] width 1568 height 736
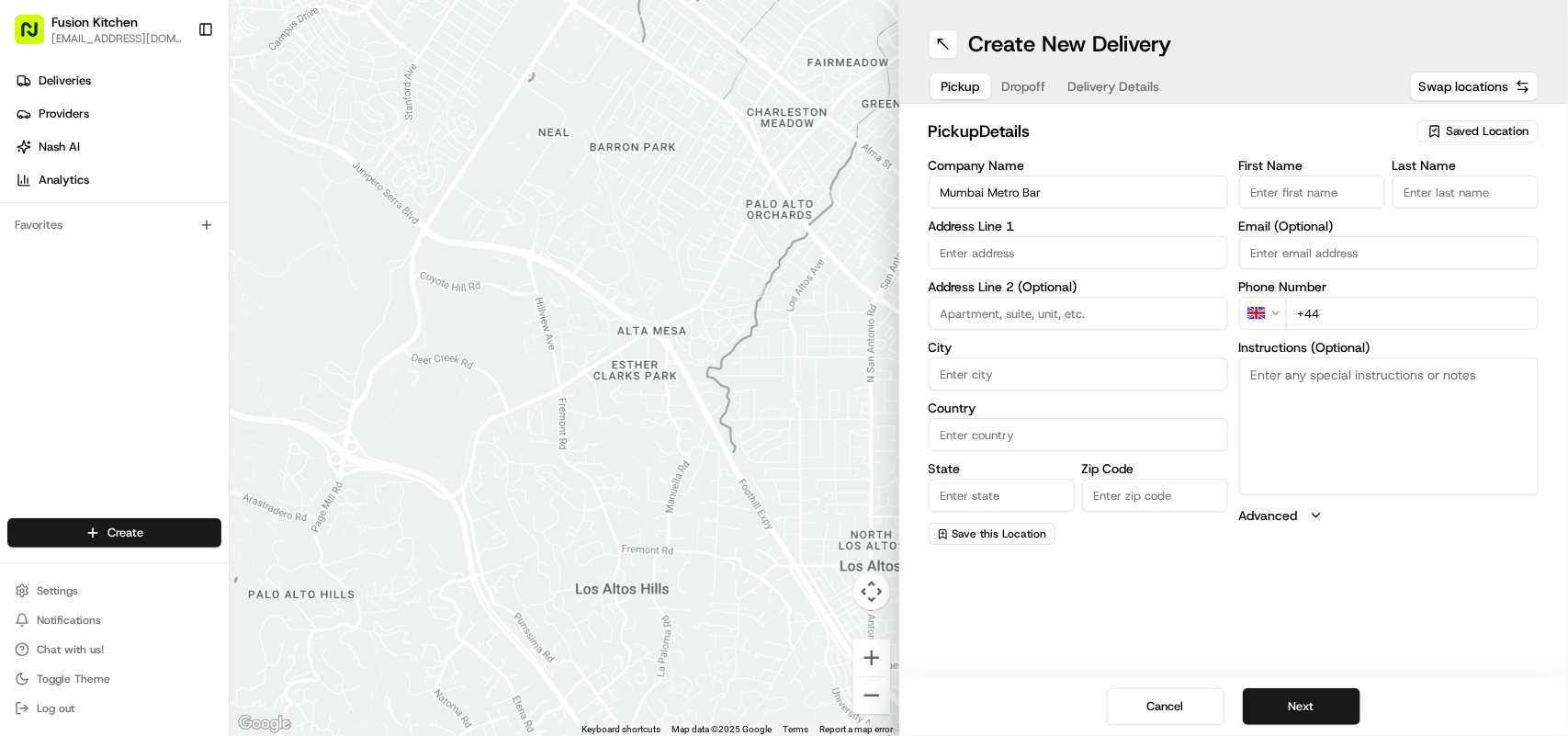
click at [1388, 310] on input "+44" at bounding box center [1412, 313] width 253 height 33
paste input "01968 620556"
type input "[PHONE_NUMBER]"
click at [1377, 402] on textarea "Instructions (Optional)" at bounding box center [1388, 426] width 300 height 138
click at [1279, 393] on textarea "Instructions (Optional)" at bounding box center [1388, 426] width 300 height 138
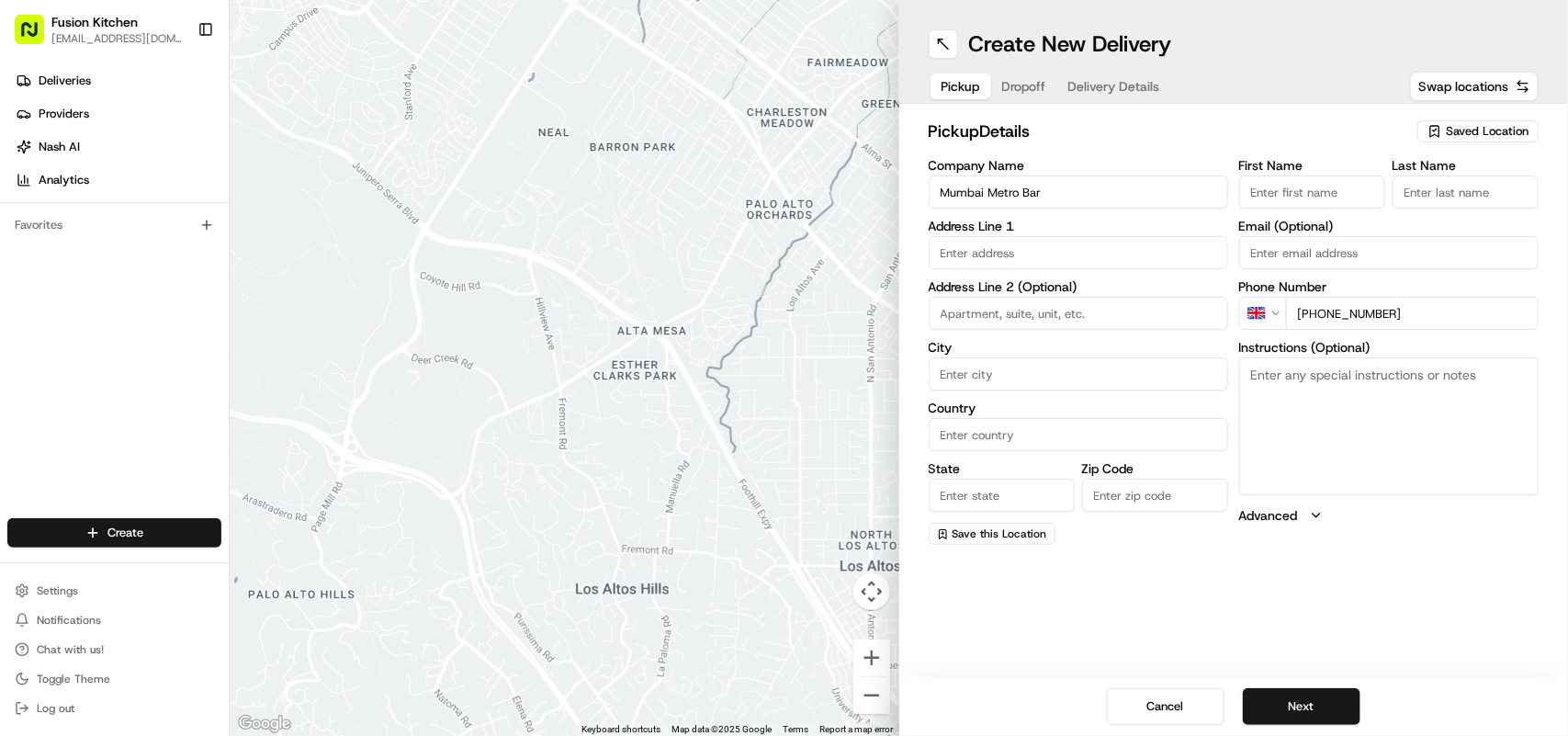
paste textarea "[STREET_ADDRESS]."
drag, startPoint x: 1288, startPoint y: 393, endPoint x: 1255, endPoint y: 370, distance: 40.2
click at [1255, 370] on textarea "[STREET_ADDRESS]" at bounding box center [1388, 426] width 300 height 138
type textarea "[STREET_ADDRESS]"
click at [993, 244] on input "text" at bounding box center [1078, 253] width 300 height 33
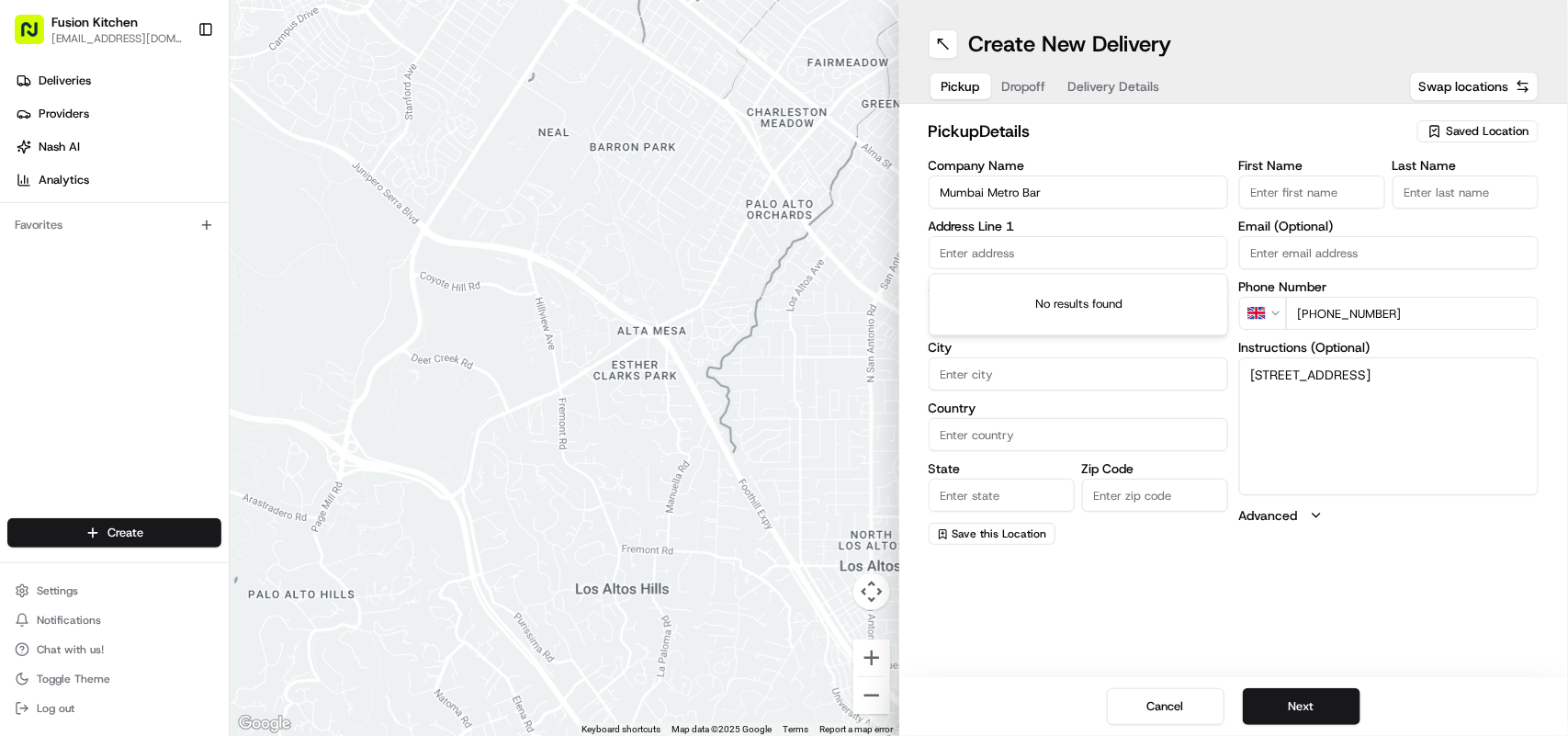
paste input "[STREET_ADDRESS]"
click at [1066, 295] on div "[STREET_ADDRESS]" at bounding box center [1079, 292] width 291 height 27
type input "[STREET_ADDRESS]"
type input "Penicuik"
type input "[GEOGRAPHIC_DATA]"
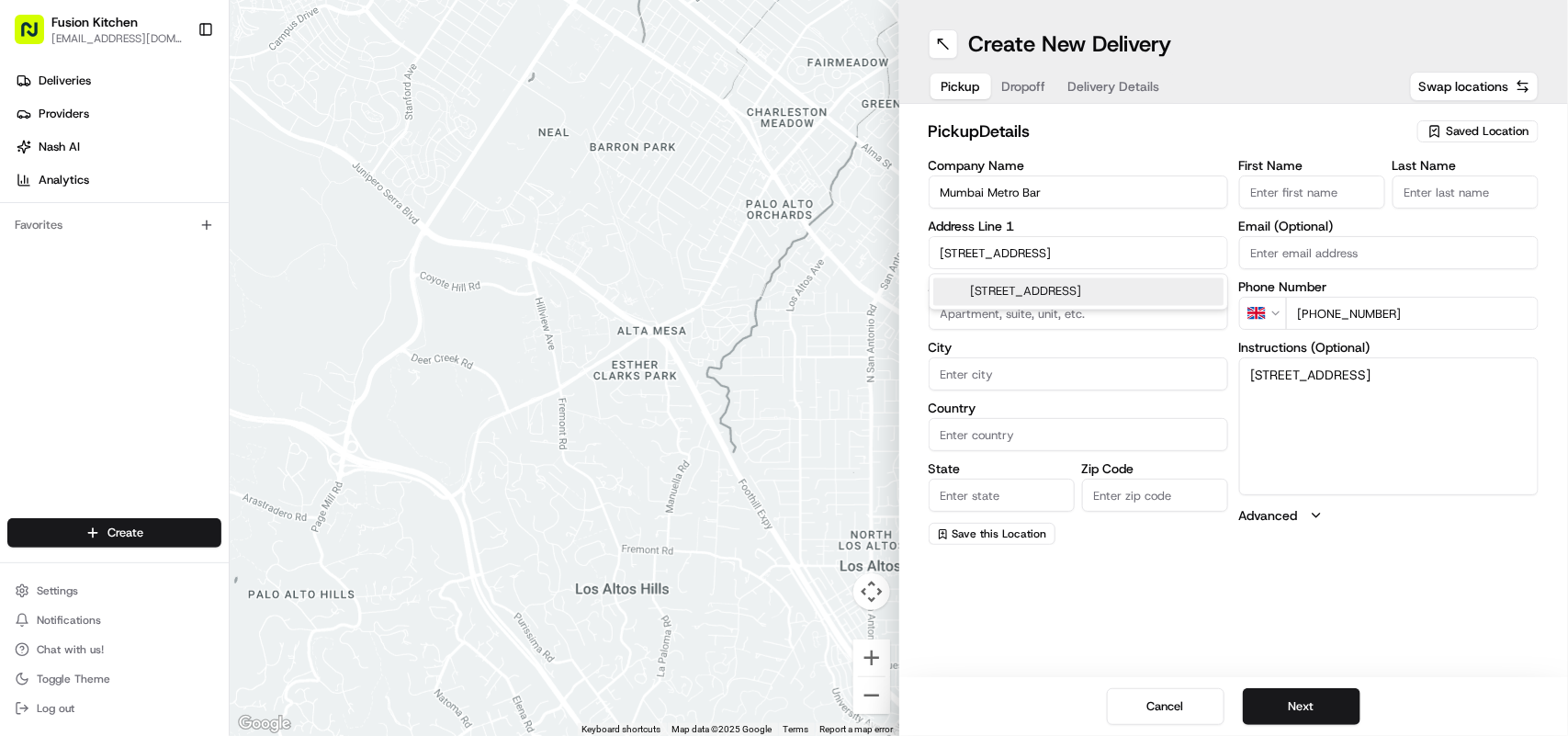
type input "[GEOGRAPHIC_DATA]"
type input "EH26 8HW"
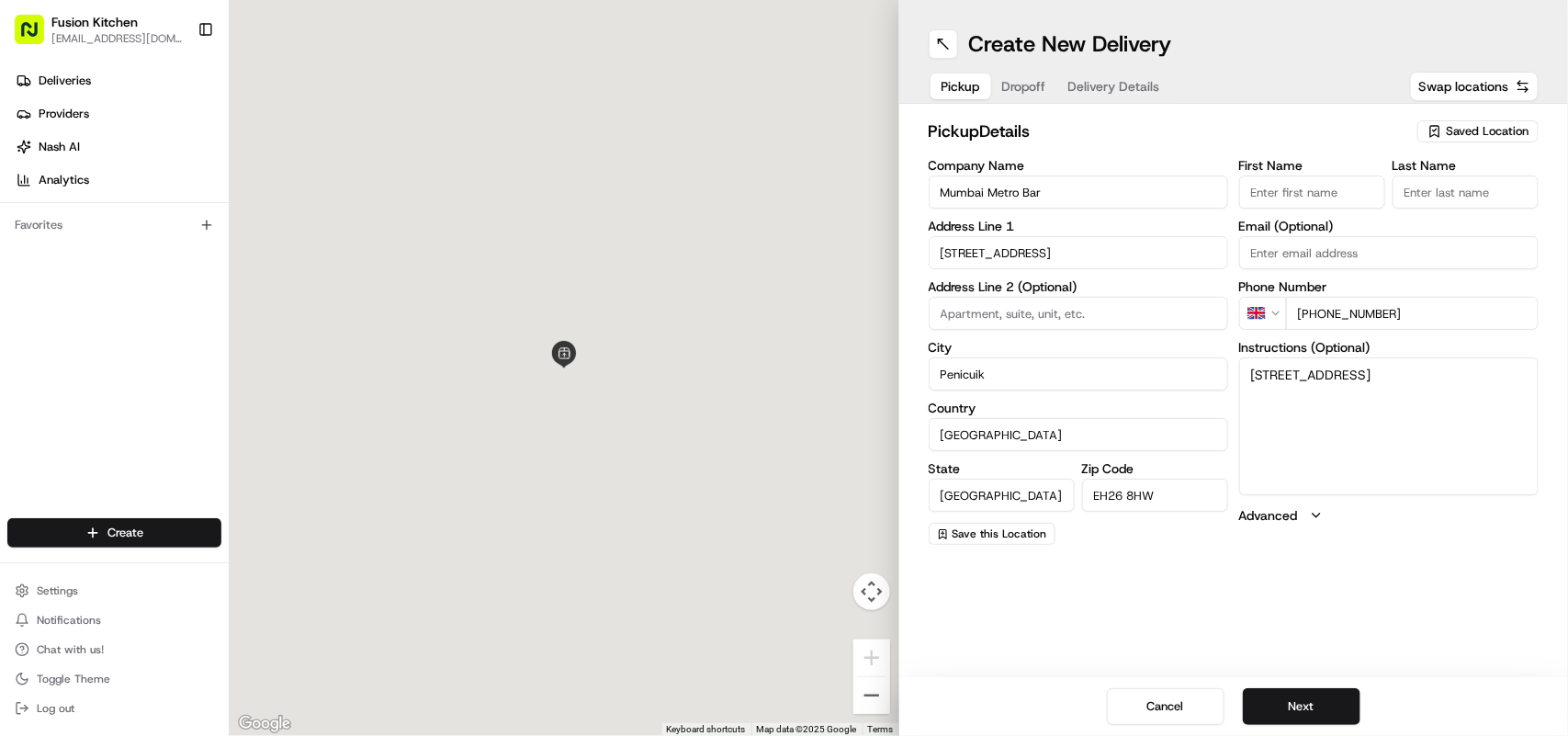
type input "[STREET_ADDRESS]"
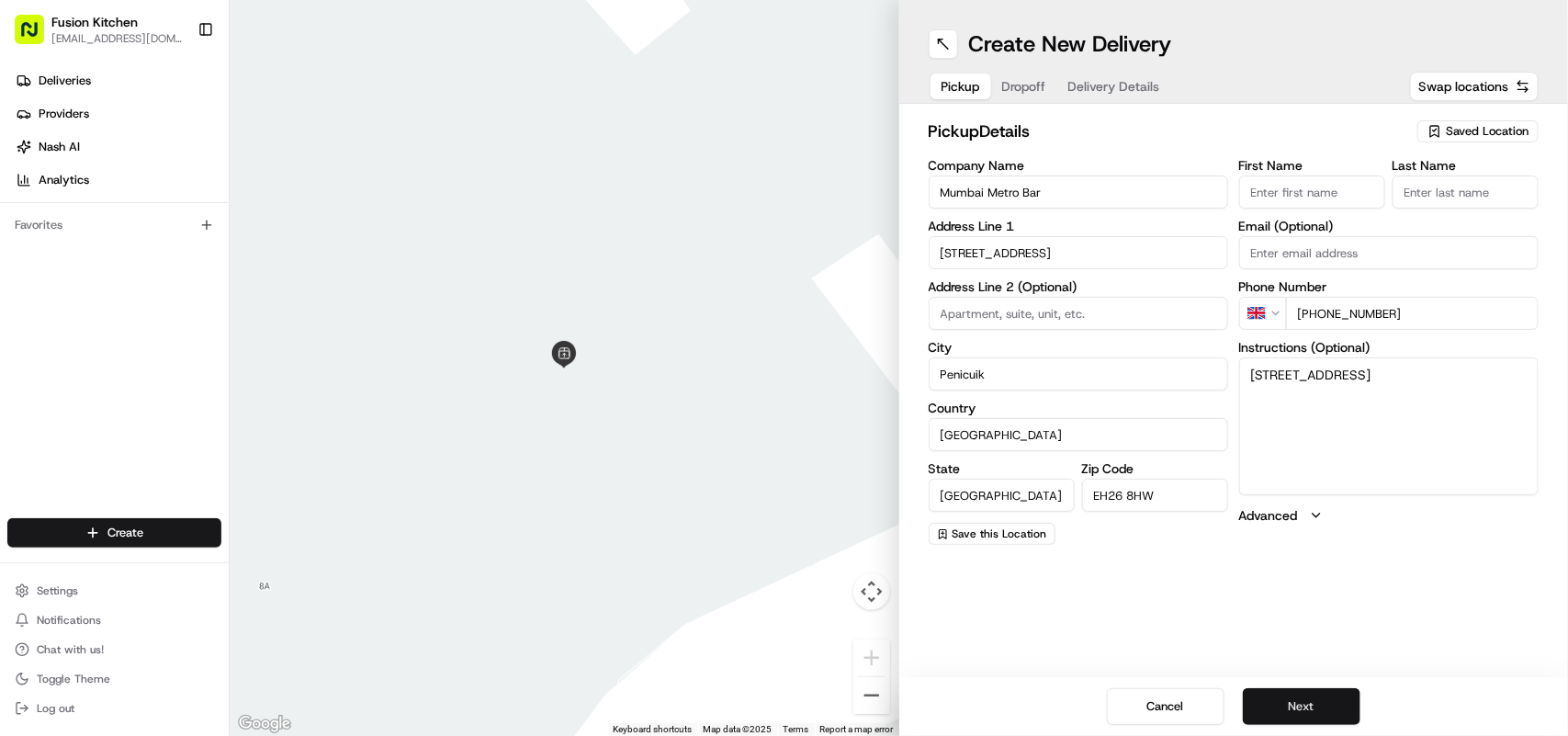
click at [1299, 696] on button "Next" at bounding box center [1302, 707] width 118 height 37
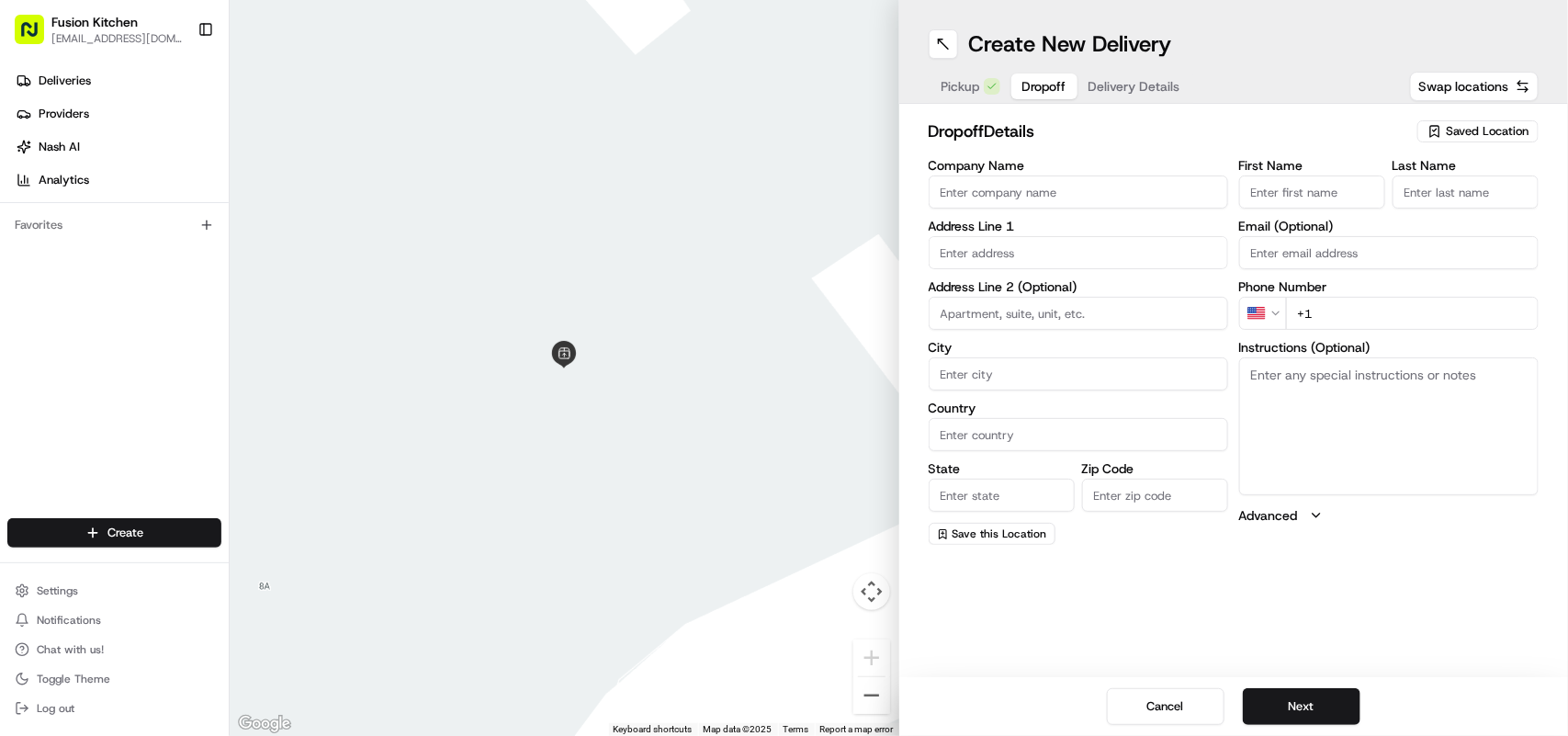
click at [1079, 198] on input "Company Name" at bounding box center [1078, 192] width 300 height 33
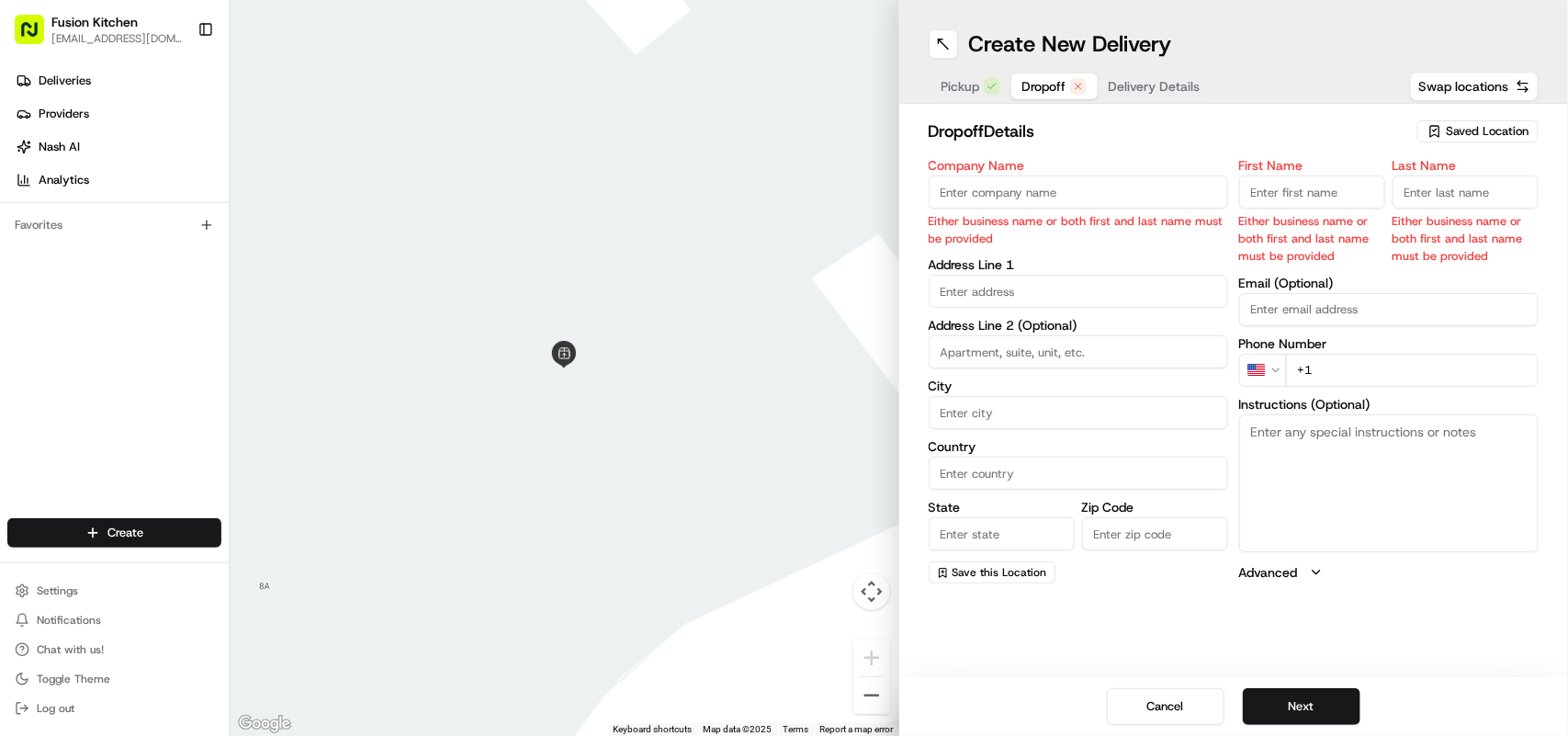
click at [1272, 465] on textarea "Instructions (Optional)" at bounding box center [1388, 483] width 300 height 138
paste textarea "[PERSON_NAME] | 07823349495 [STREET_ADDRESS]"
drag, startPoint x: 1438, startPoint y: 424, endPoint x: 1345, endPoint y: 425, distance: 93.0
click at [1345, 425] on textarea "[PERSON_NAME] | 07823349495 [STREET_ADDRESS]" at bounding box center [1388, 483] width 300 height 138
type textarea "[PERSON_NAME] | 07823349495 [STREET_ADDRESS]"
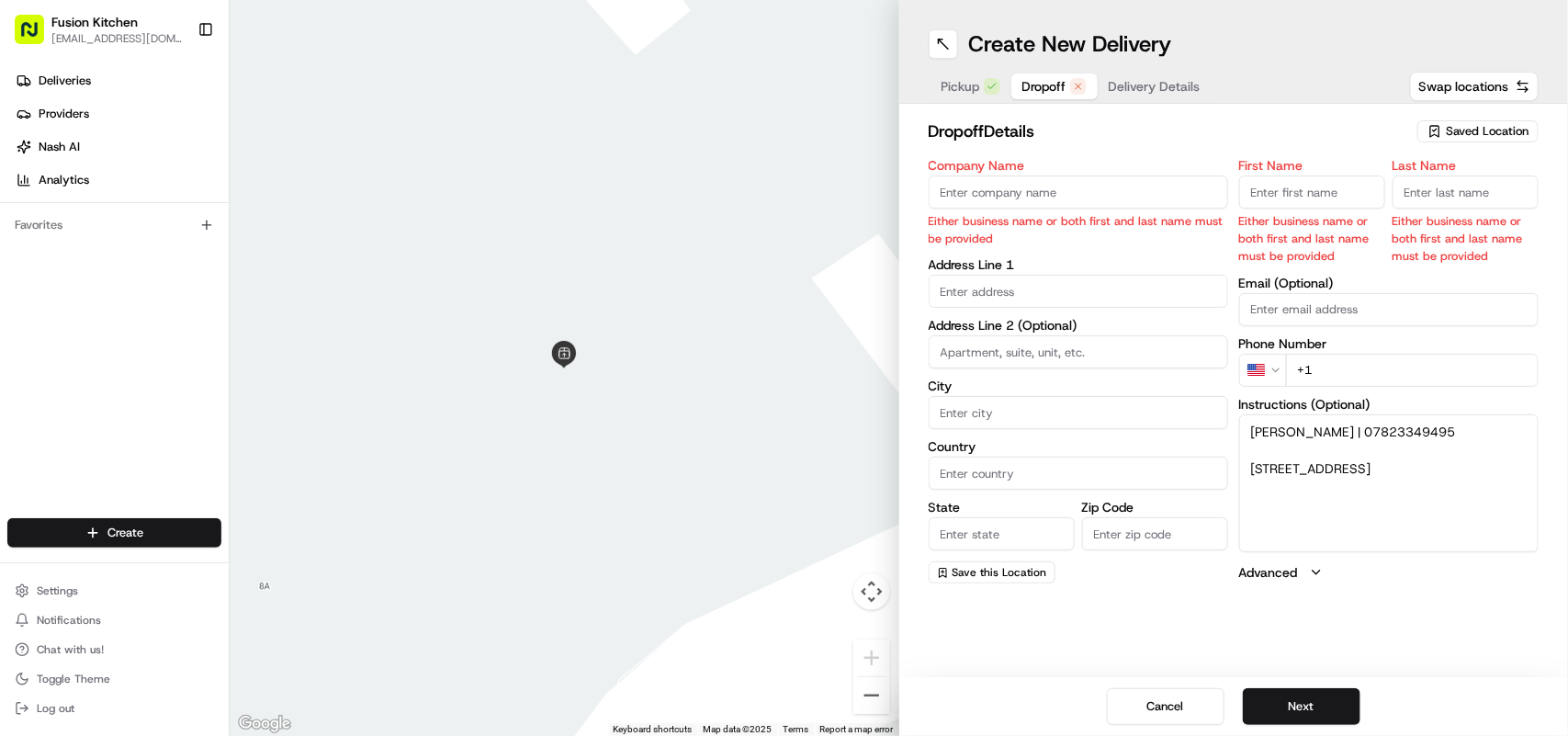
click at [1272, 373] on html "Fusion Kitchen [EMAIL_ADDRESS][DOMAIN_NAME] Toggle Sidebar Deliveries Providers…" at bounding box center [784, 368] width 1568 height 736
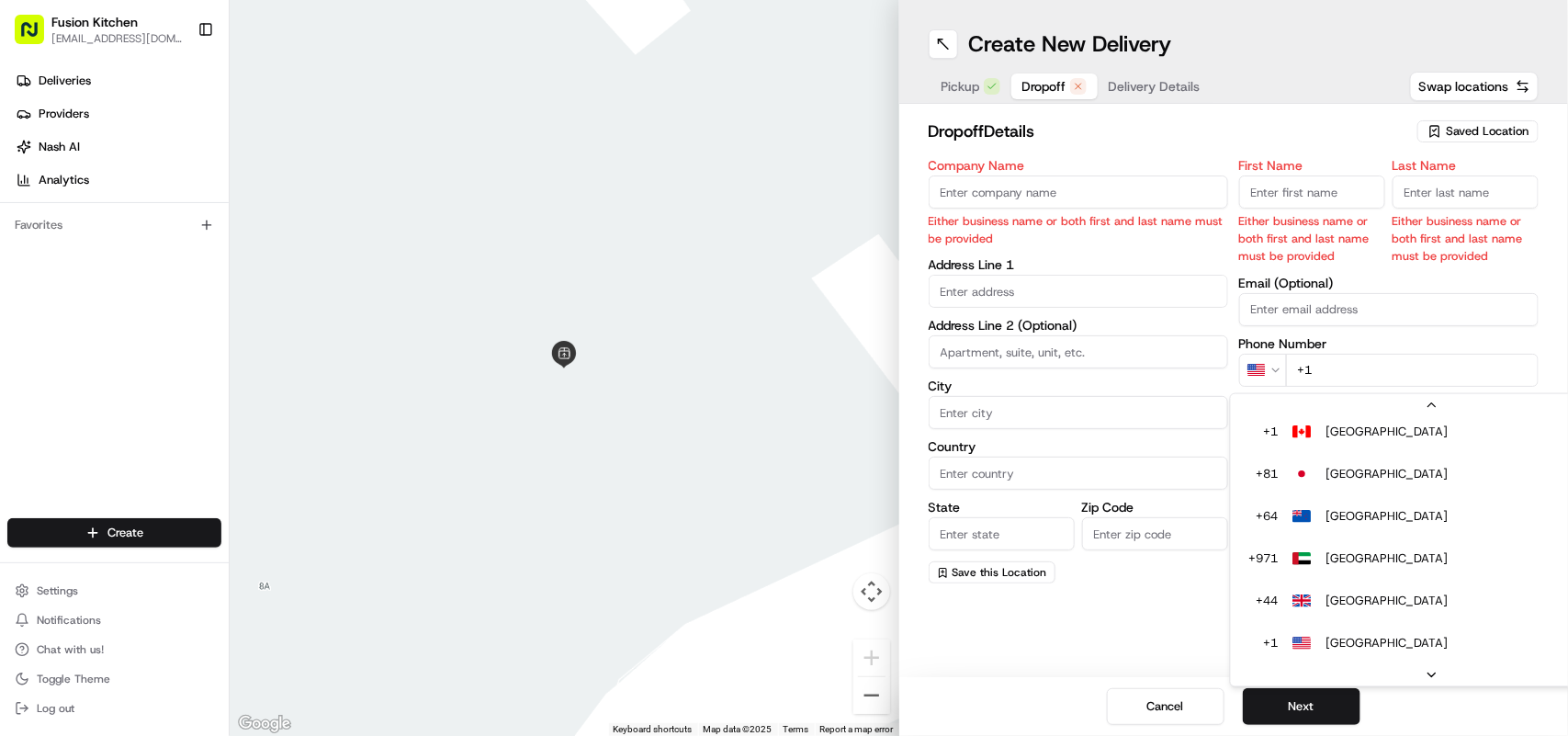
scroll to position [37, 0]
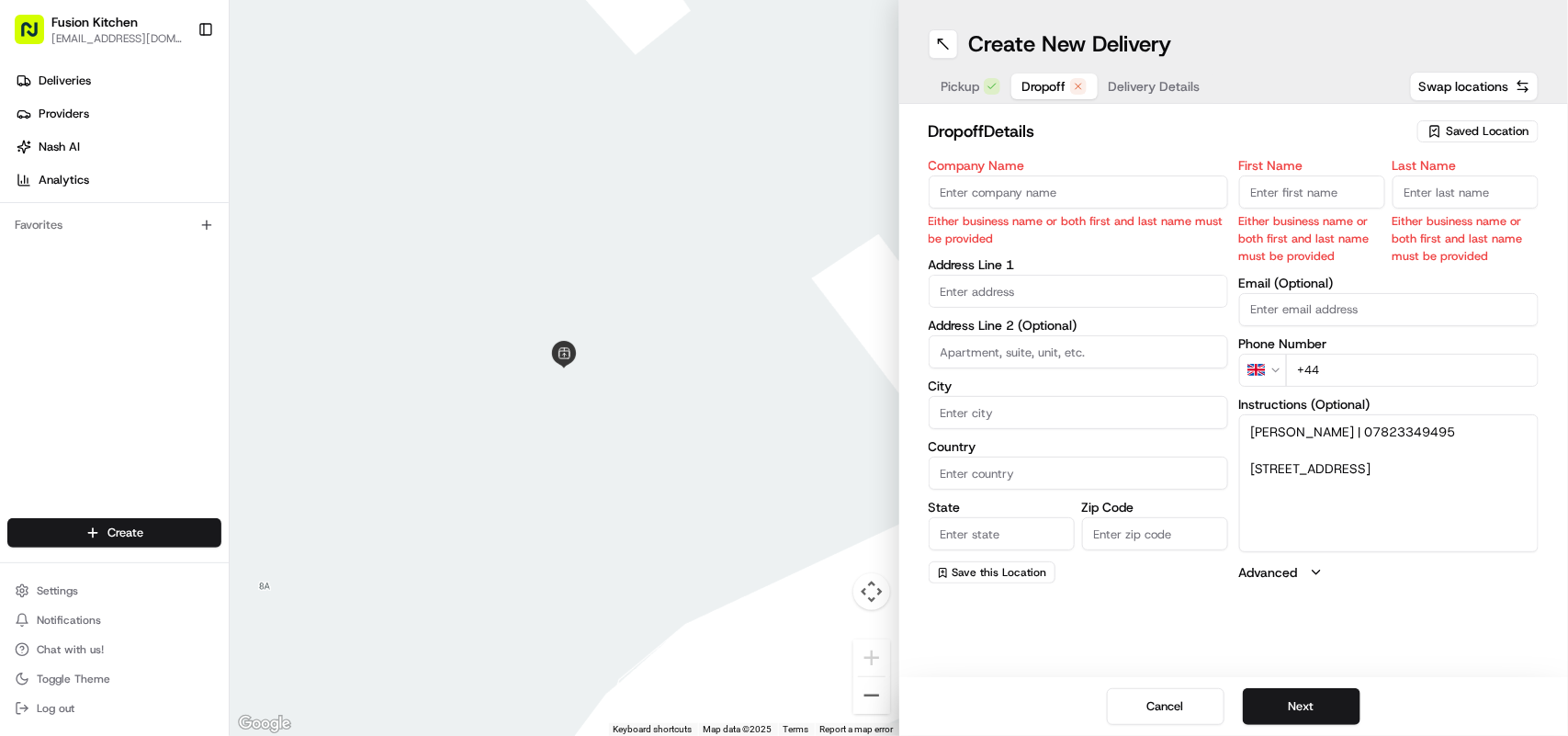
click at [1428, 374] on input "+44" at bounding box center [1412, 371] width 253 height 33
paste input "07823 349495"
type input "[PHONE_NUMBER]"
drag, startPoint x: 1371, startPoint y: 489, endPoint x: 1253, endPoint y: 465, distance: 120.4
click at [1253, 465] on textarea "[PERSON_NAME] | 07823349495 [STREET_ADDRESS]" at bounding box center [1388, 483] width 300 height 138
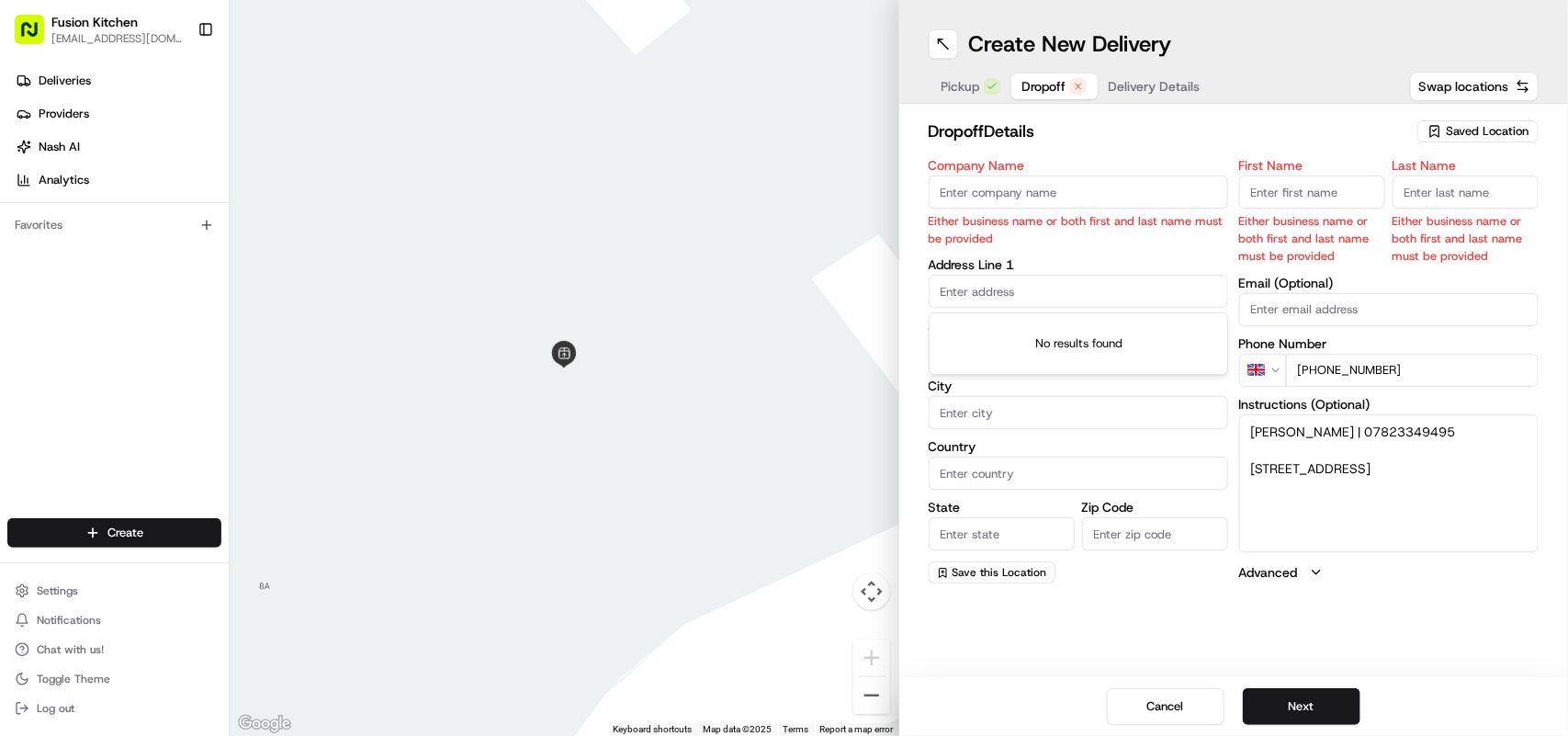
click at [1064, 296] on input "text" at bounding box center [1078, 292] width 300 height 33
paste input "[STREET_ADDRESS]"
click at [1111, 334] on div "[STREET_ADDRESS]" at bounding box center [1079, 331] width 291 height 27
type input "[STREET_ADDRESS]"
type input "Penicuik"
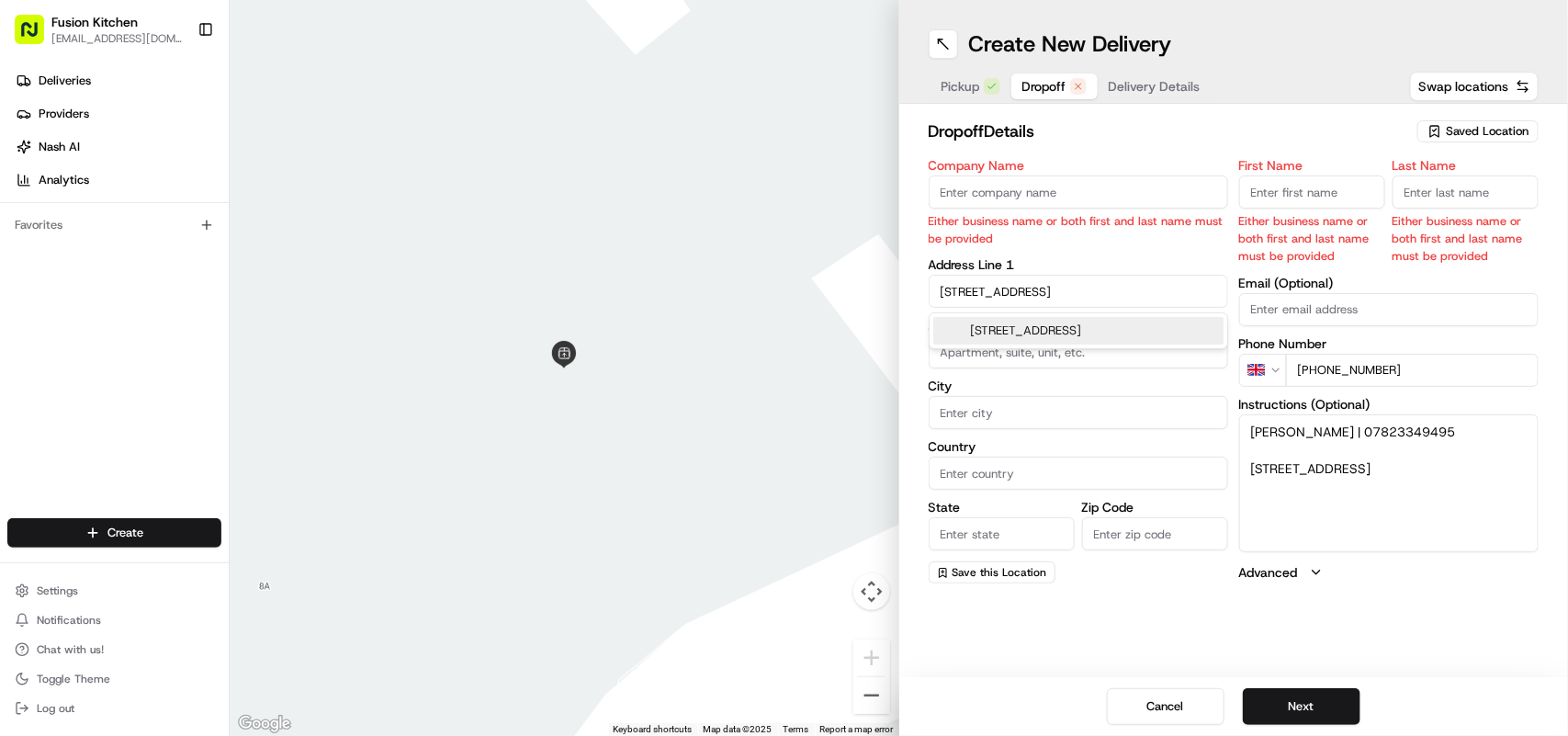
type input "[GEOGRAPHIC_DATA]"
type input "EH26 8BL"
type input "10B Carnethy Court"
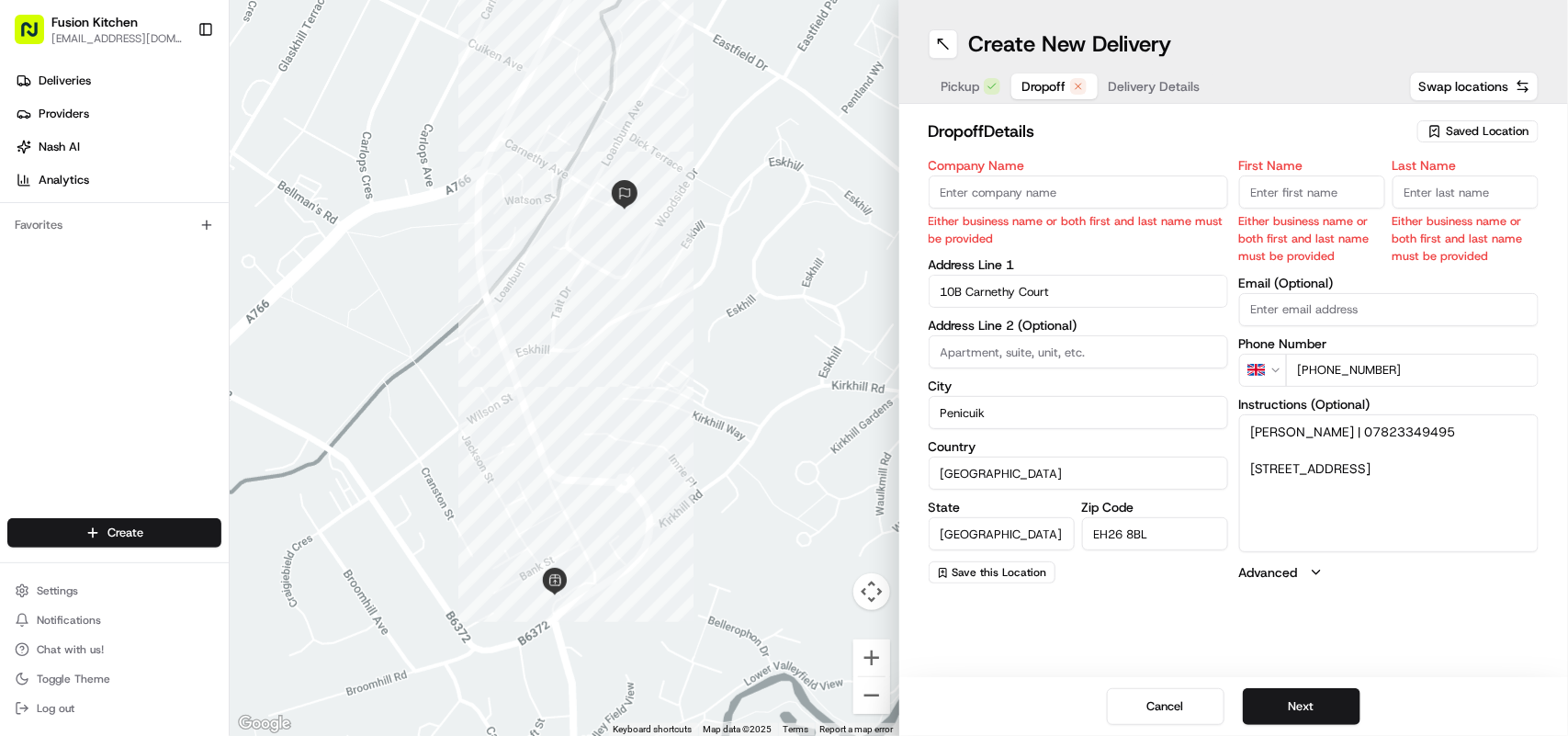
drag, startPoint x: 1332, startPoint y: 424, endPoint x: 1293, endPoint y: 429, distance: 39.3
click at [1293, 429] on textarea "[PERSON_NAME] | 07823349495 [STREET_ADDRESS]" at bounding box center [1388, 483] width 300 height 138
click at [1440, 182] on input "Last Name" at bounding box center [1467, 192] width 146 height 33
paste input "[PERSON_NAME]"
type input "[PERSON_NAME]"
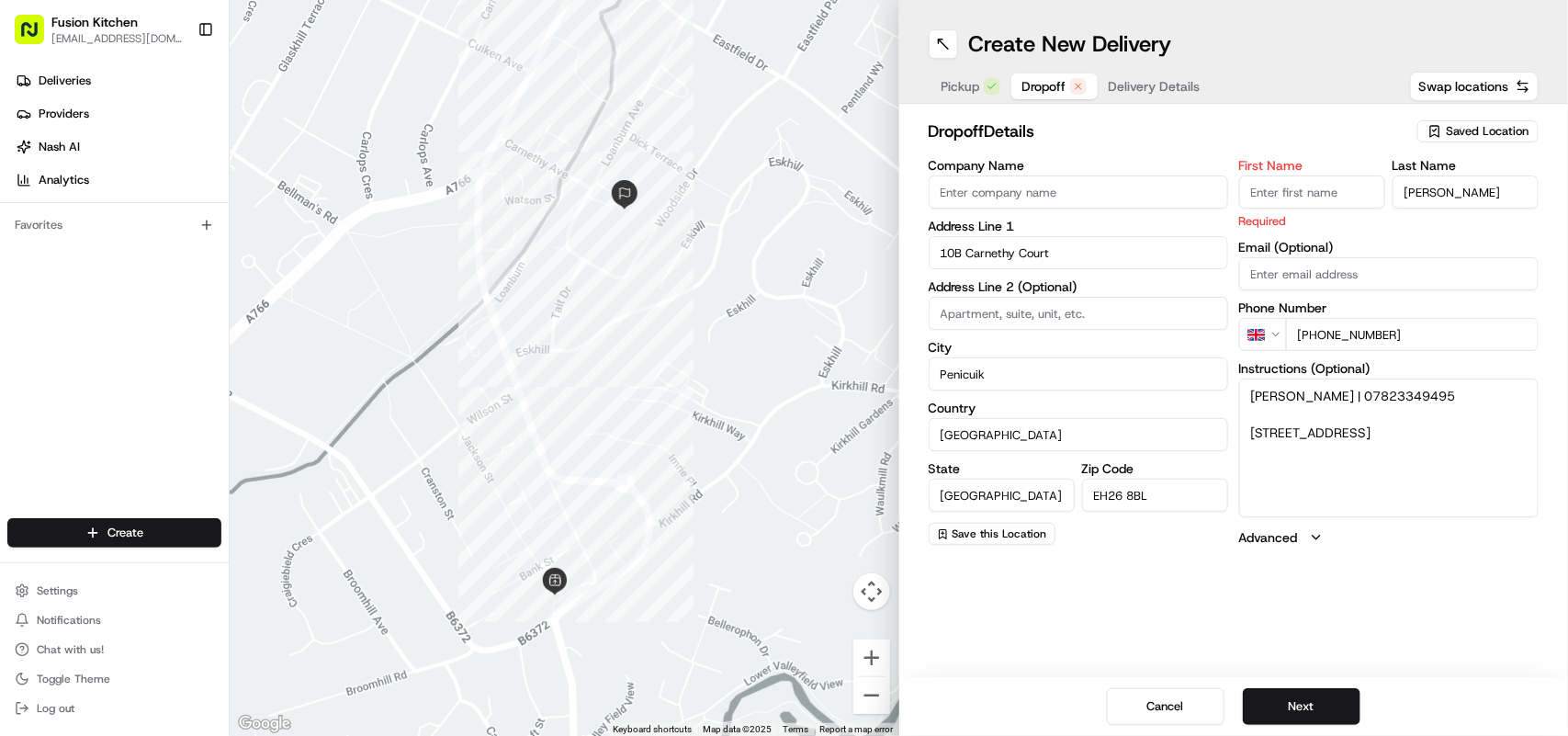
drag, startPoint x: 1292, startPoint y: 436, endPoint x: 1270, endPoint y: 436, distance: 22.0
click at [1270, 436] on textarea "[PERSON_NAME] | 07823349495 [STREET_ADDRESS]" at bounding box center [1388, 447] width 300 height 138
click at [1292, 396] on textarea "[PERSON_NAME] | 07823349495 [STREET_ADDRESS]" at bounding box center [1388, 447] width 300 height 138
drag, startPoint x: 1292, startPoint y: 395, endPoint x: 1255, endPoint y: 387, distance: 37.9
click at [1255, 387] on textarea "[PERSON_NAME] | 07823349495 [STREET_ADDRESS]" at bounding box center [1388, 447] width 300 height 138
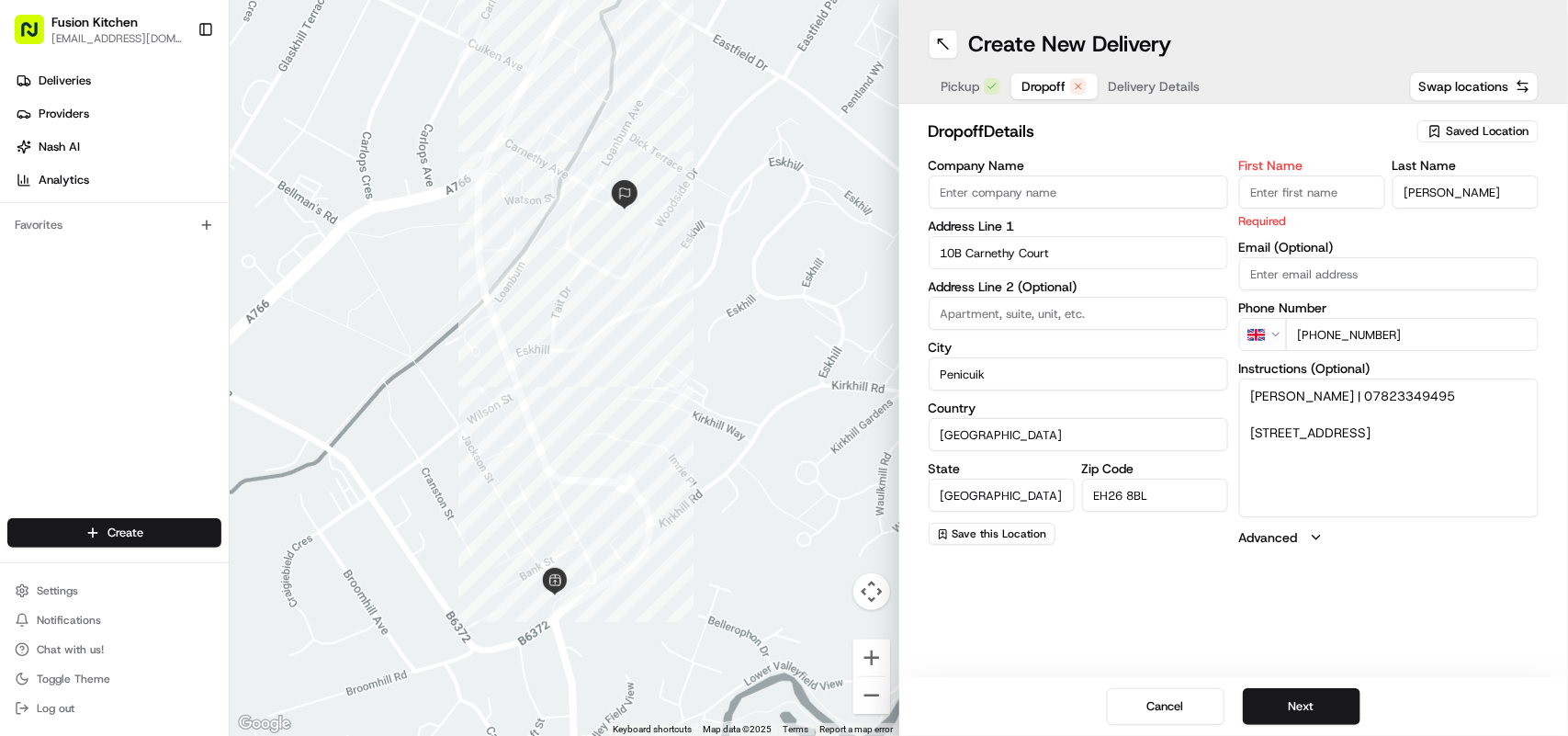
click at [1273, 412] on textarea "[PERSON_NAME] | 07823349495 [STREET_ADDRESS]" at bounding box center [1388, 447] width 300 height 138
drag, startPoint x: 1287, startPoint y: 400, endPoint x: 1251, endPoint y: 393, distance: 36.7
click at [1251, 393] on textarea "[PERSON_NAME] | 07823349495 [STREET_ADDRESS]" at bounding box center [1388, 447] width 300 height 138
click at [1311, 193] on input "First Name" at bounding box center [1312, 192] width 146 height 33
paste input "[PERSON_NAME]"
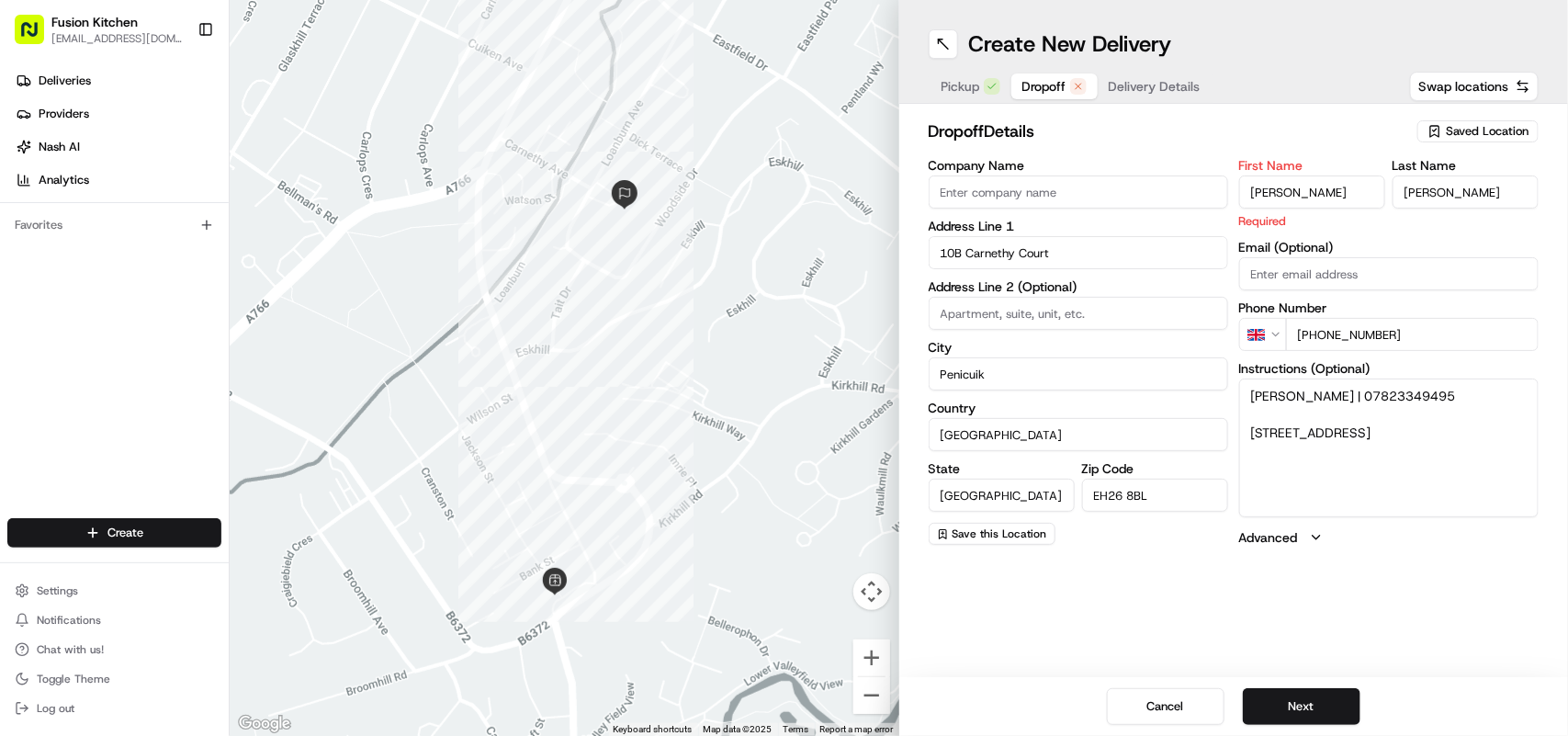
type input "[PERSON_NAME]"
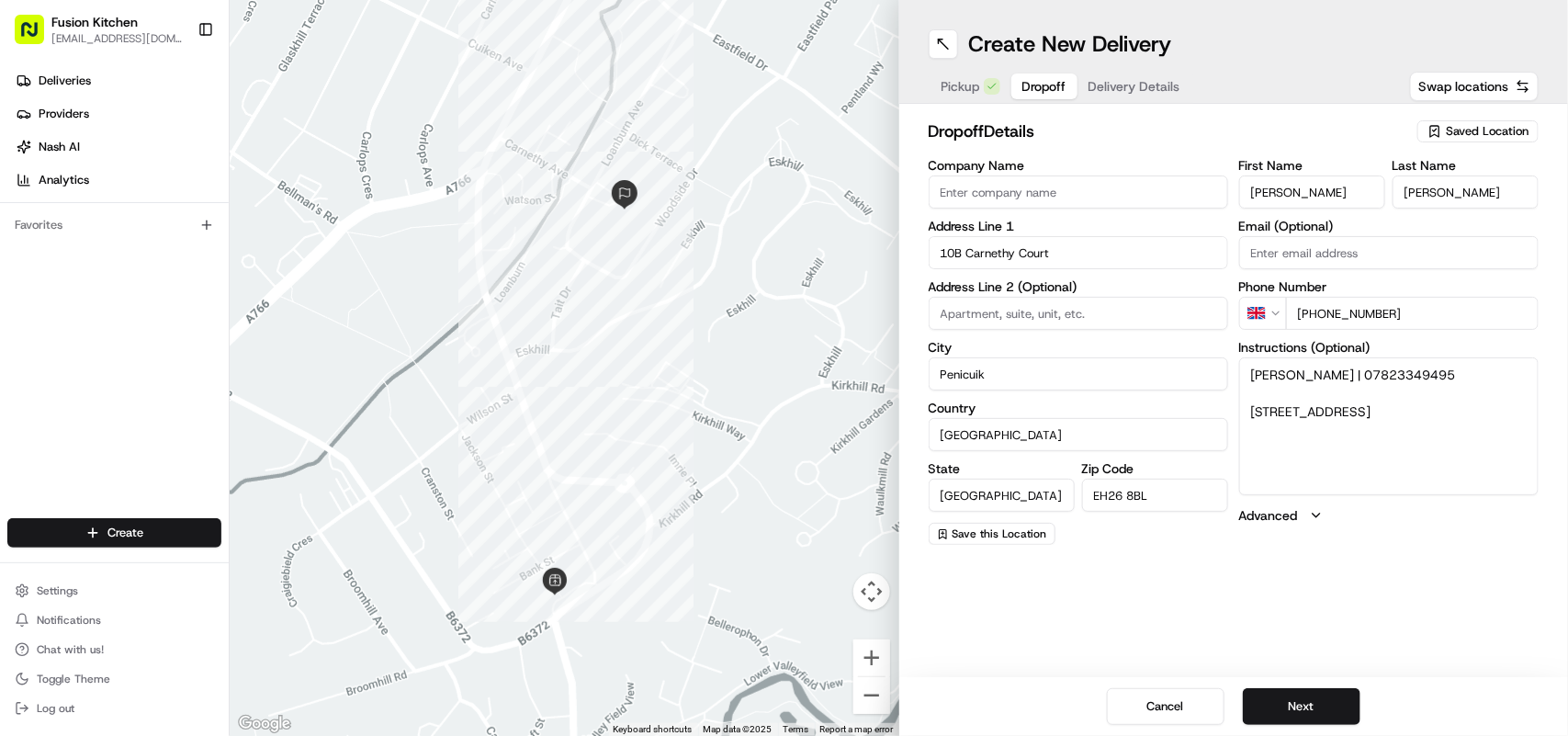
click at [1394, 450] on textarea "[PERSON_NAME] | 07823349495 [STREET_ADDRESS]" at bounding box center [1388, 426] width 300 height 138
click at [1314, 697] on button "Next" at bounding box center [1302, 707] width 118 height 37
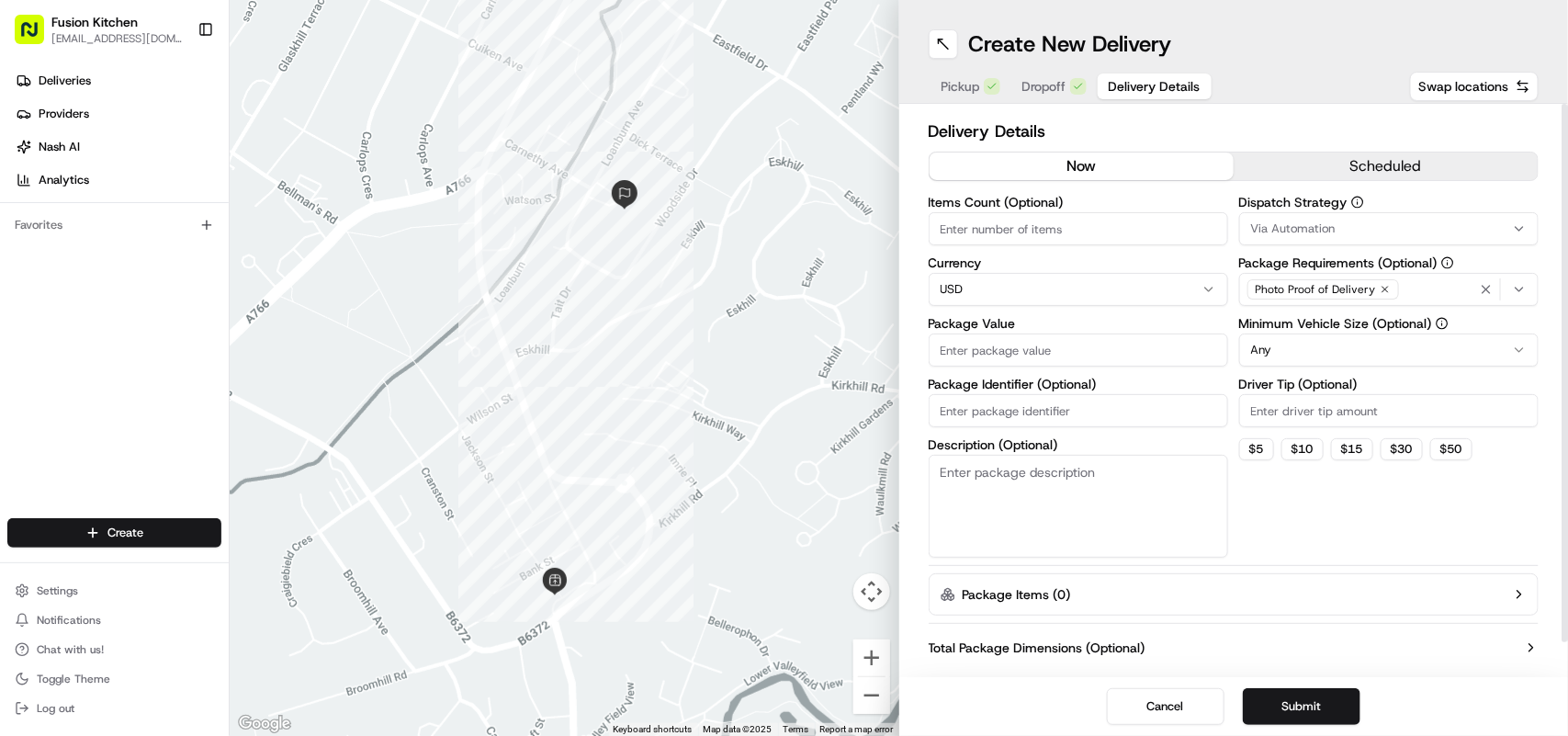
click at [970, 85] on span "Pickup" at bounding box center [961, 86] width 39 height 19
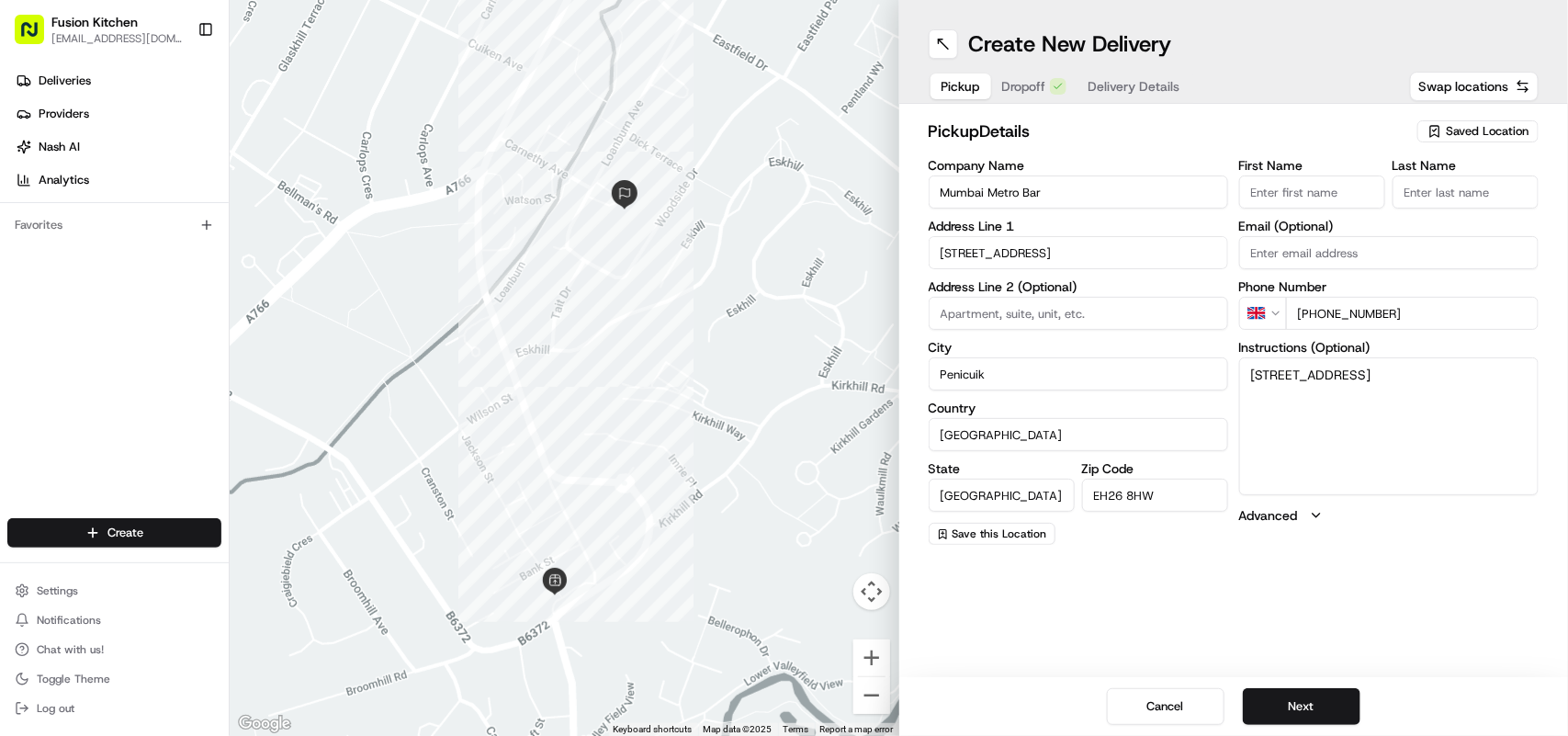
click at [1023, 87] on span "Dropoff" at bounding box center [1024, 86] width 44 height 19
click at [1133, 85] on span "Delivery Details" at bounding box center [1135, 86] width 92 height 19
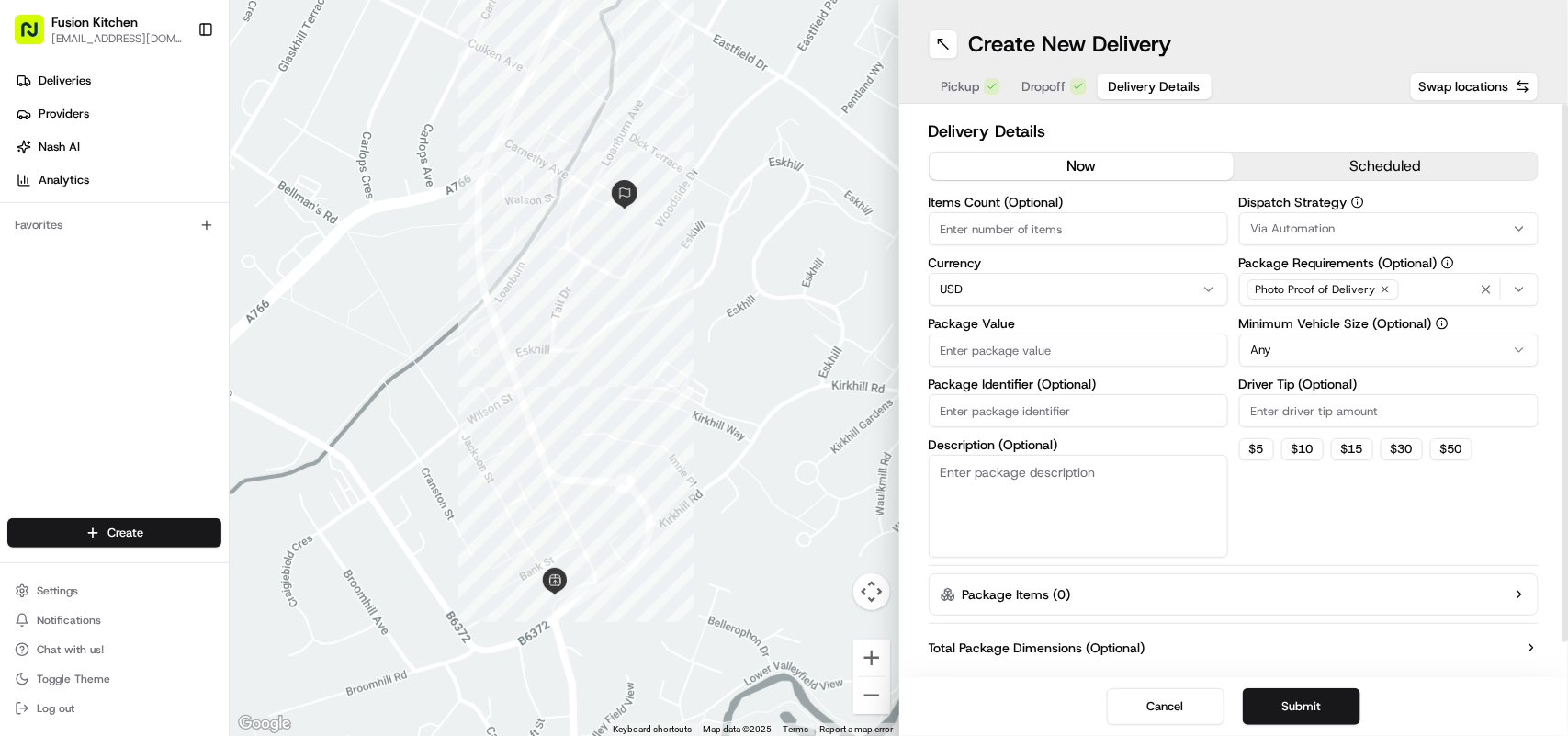
click at [1065, 285] on html "Fusion Kitchen [EMAIL_ADDRESS][DOMAIN_NAME] Toggle Sidebar Deliveries Providers…" at bounding box center [784, 368] width 1568 height 736
click at [1064, 346] on input "Package Value" at bounding box center [1078, 350] width 300 height 33
paste input "18.58"
type input "18.58"
drag, startPoint x: 998, startPoint y: 354, endPoint x: 909, endPoint y: 354, distance: 89.0
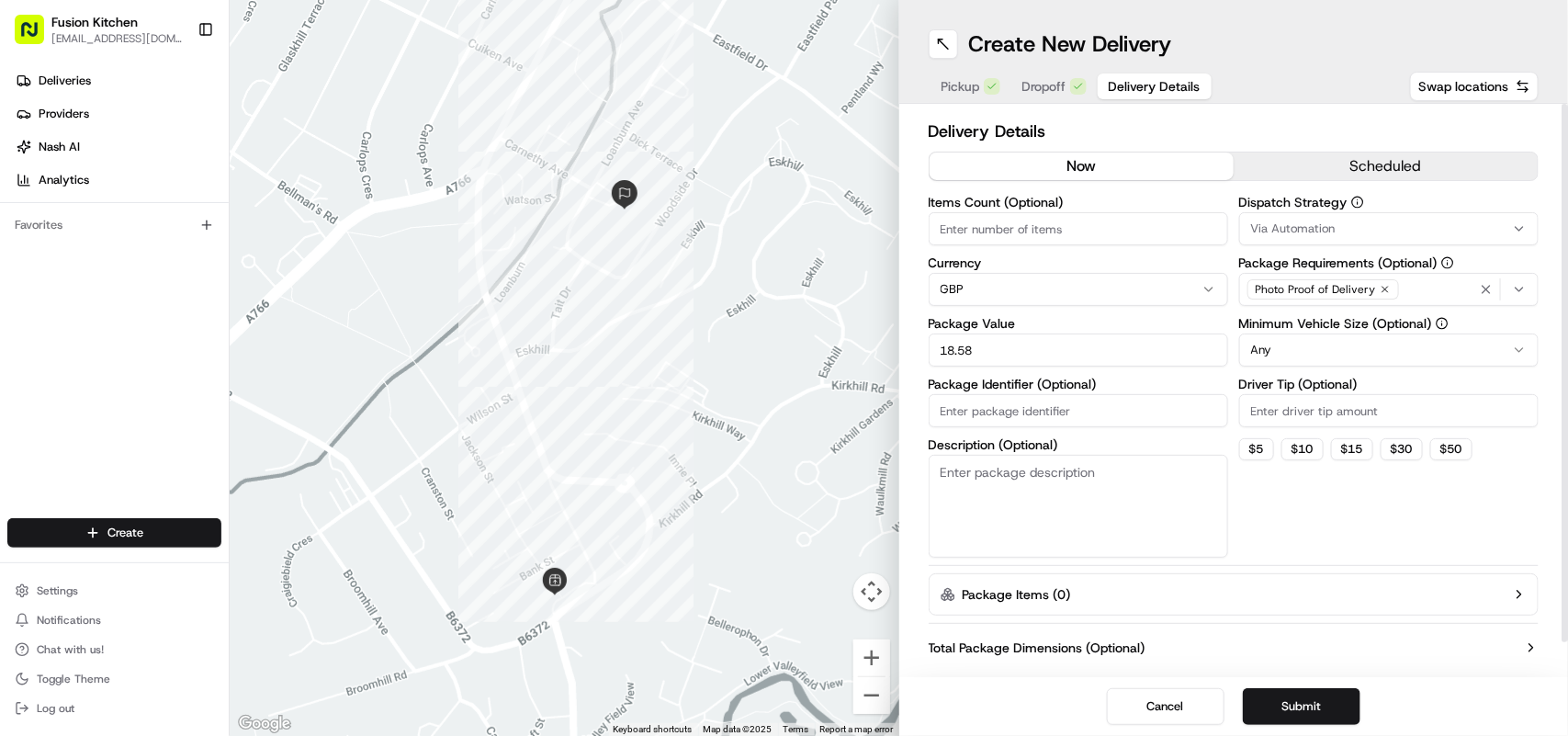
click at [909, 354] on div "Delivery Details now scheduled Items Count (Optional) Currency GBP Package Valu…" at bounding box center [1234, 390] width 669 height 574
paste input "18.58"
type input "18.58"
click at [1312, 701] on button "Submit" at bounding box center [1302, 707] width 118 height 37
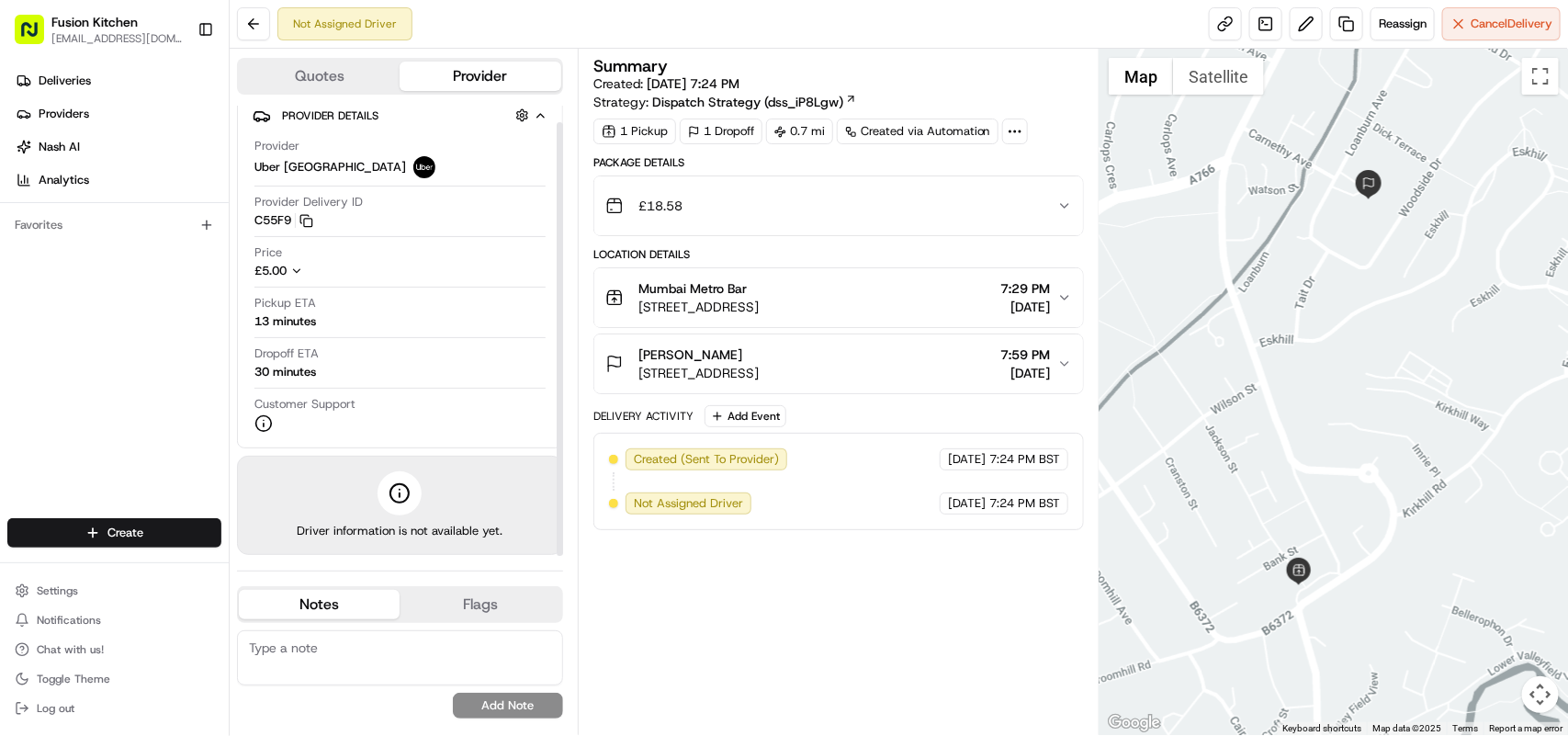
scroll to position [17, 0]
